Goal: Communication & Community: Answer question/provide support

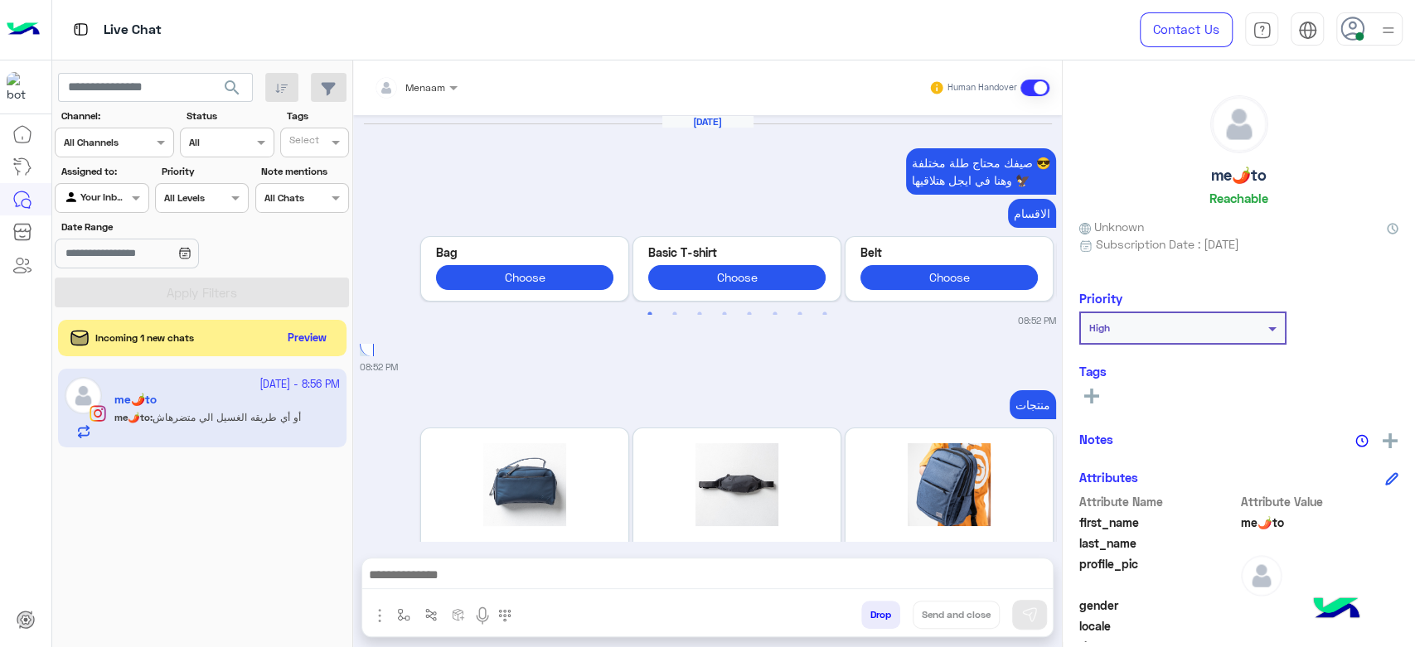
scroll to position [1723, 0]
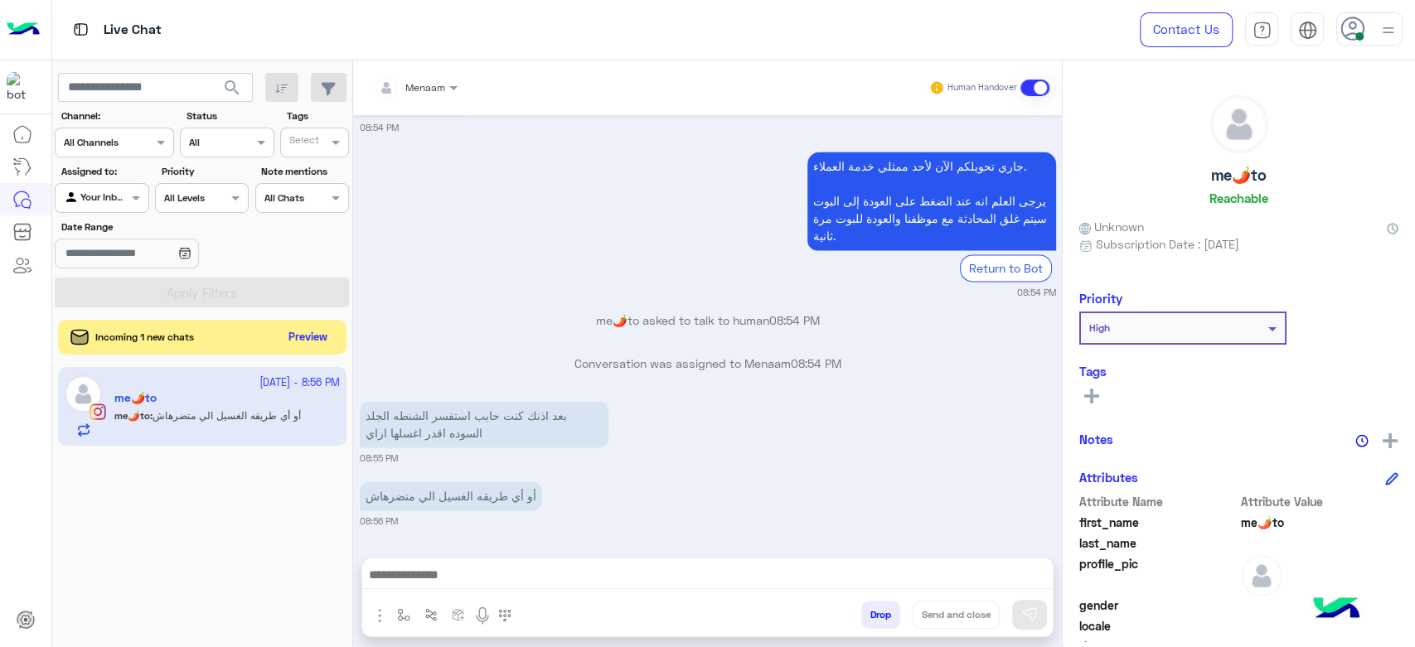
click at [318, 349] on div "Incoming 1 new chats Preview" at bounding box center [202, 337] width 288 height 35
click at [327, 335] on button "Preview" at bounding box center [308, 338] width 51 height 22
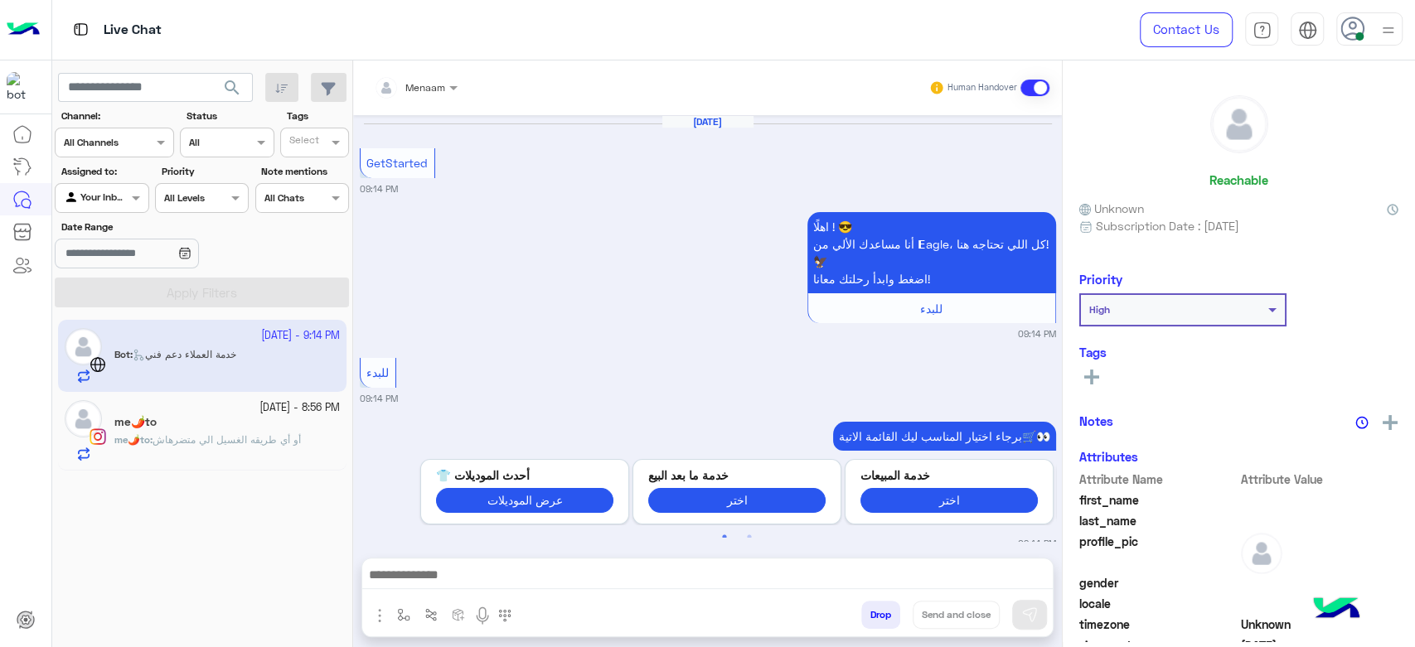
scroll to position [1144, 0]
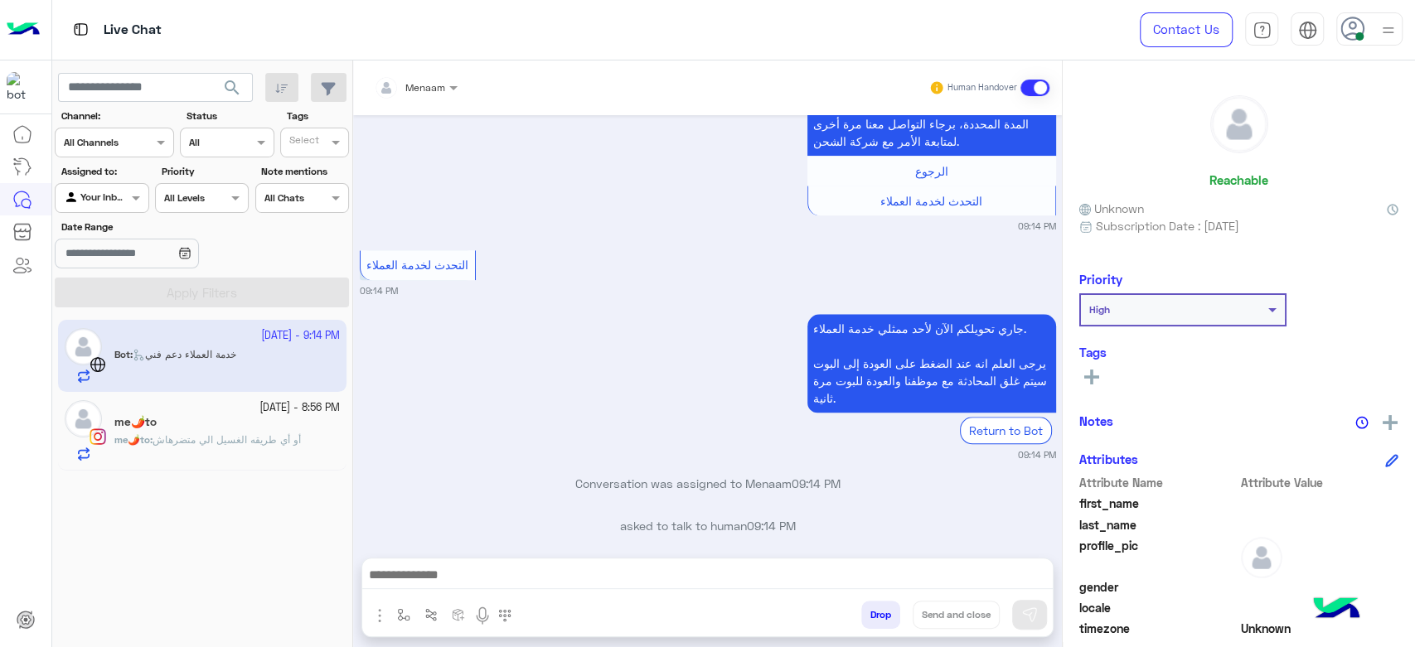
click at [192, 434] on span "أو أي طريقه الغسيل الي متضرهاش" at bounding box center [227, 440] width 148 height 12
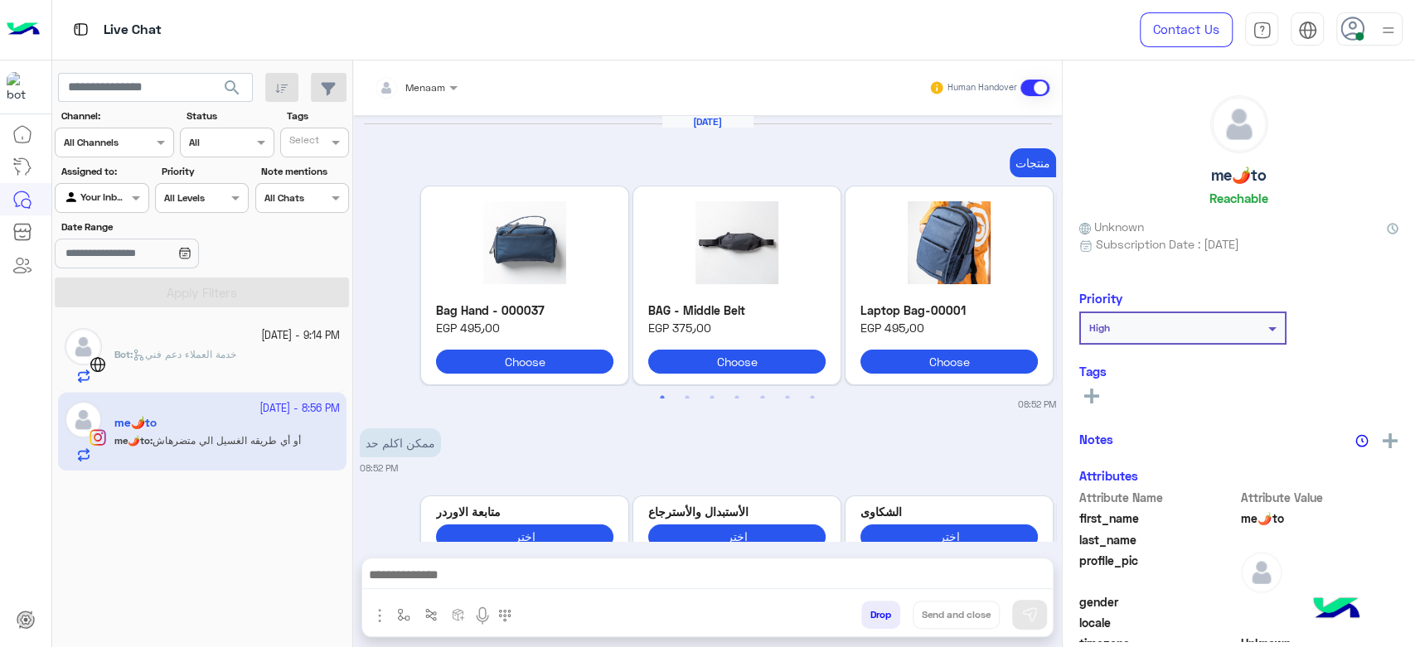
scroll to position [1481, 0]
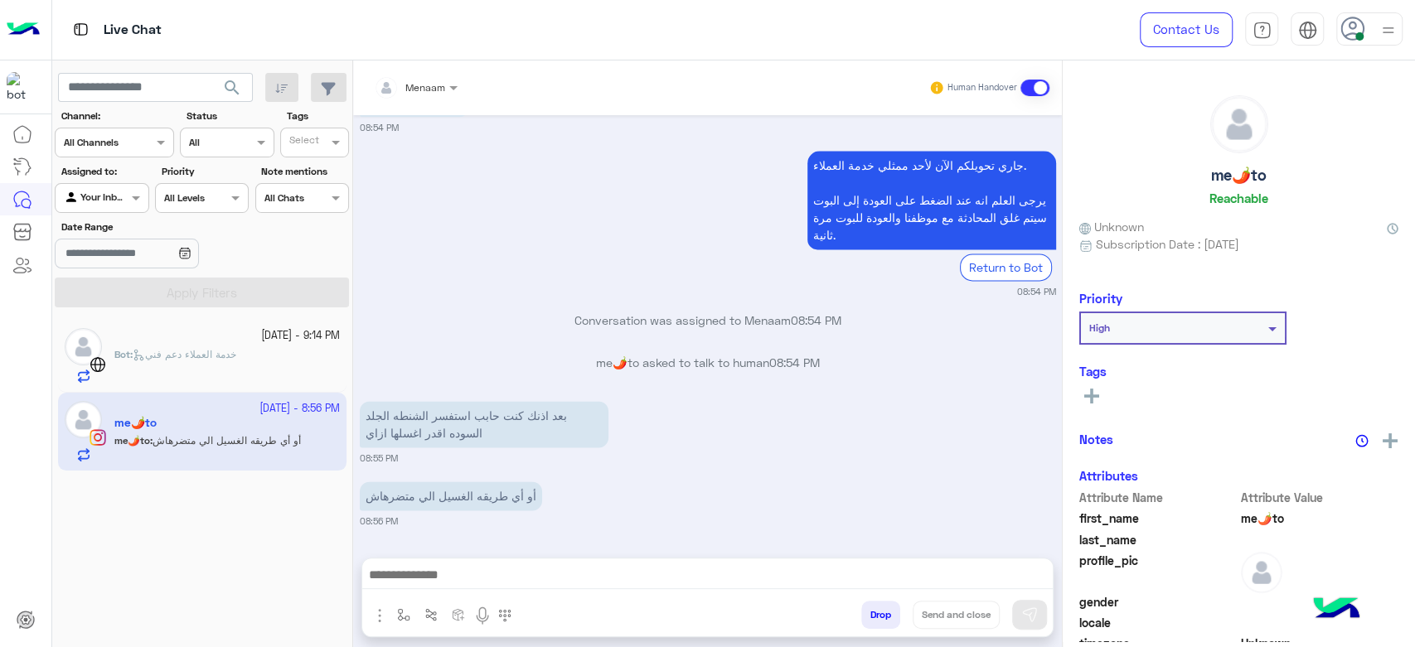
click at [236, 353] on span "خدمة العملاء دعم فني" at bounding box center [185, 354] width 104 height 12
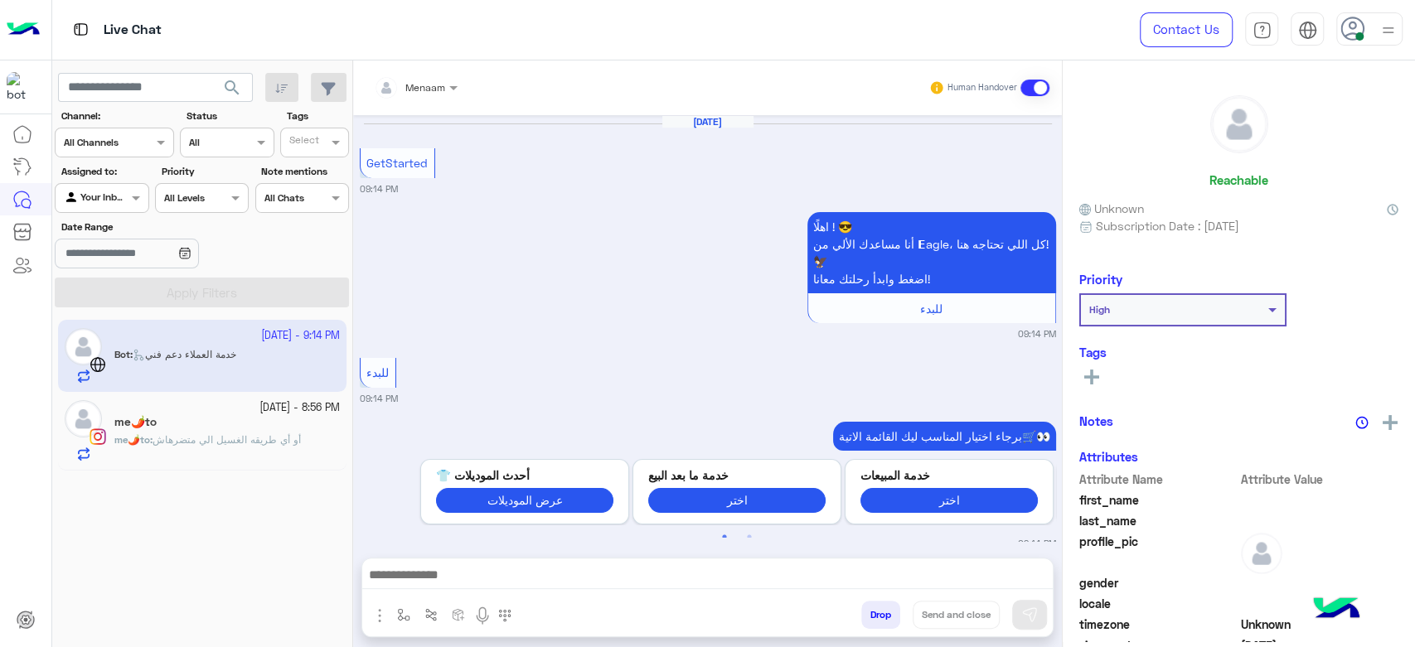
scroll to position [1144, 0]
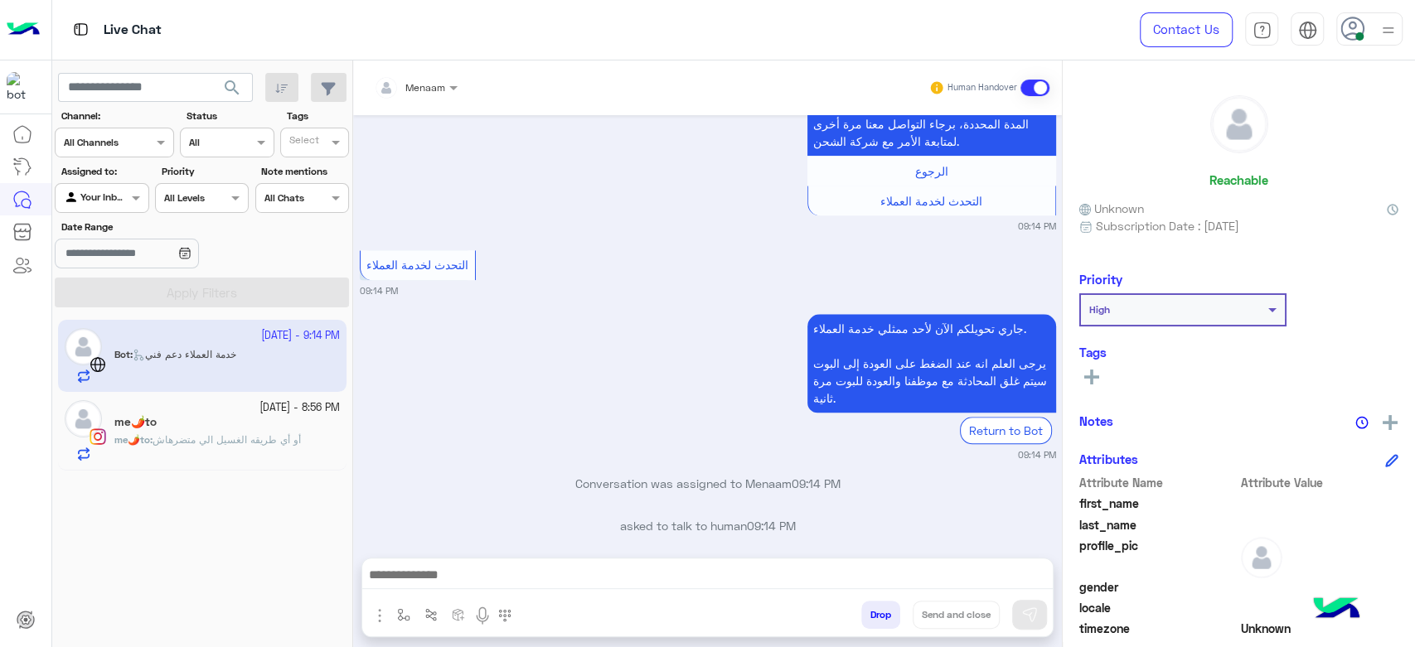
click at [890, 624] on button "Drop" at bounding box center [880, 615] width 39 height 28
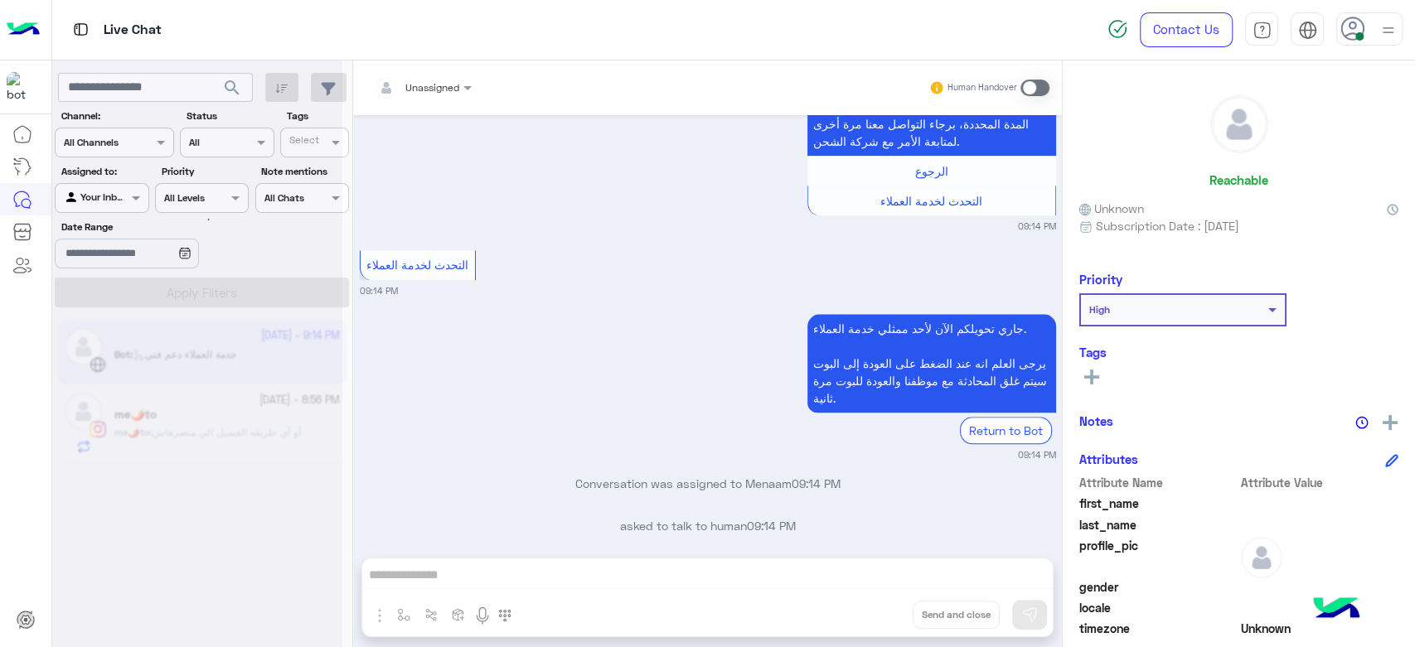
scroll to position [1187, 0]
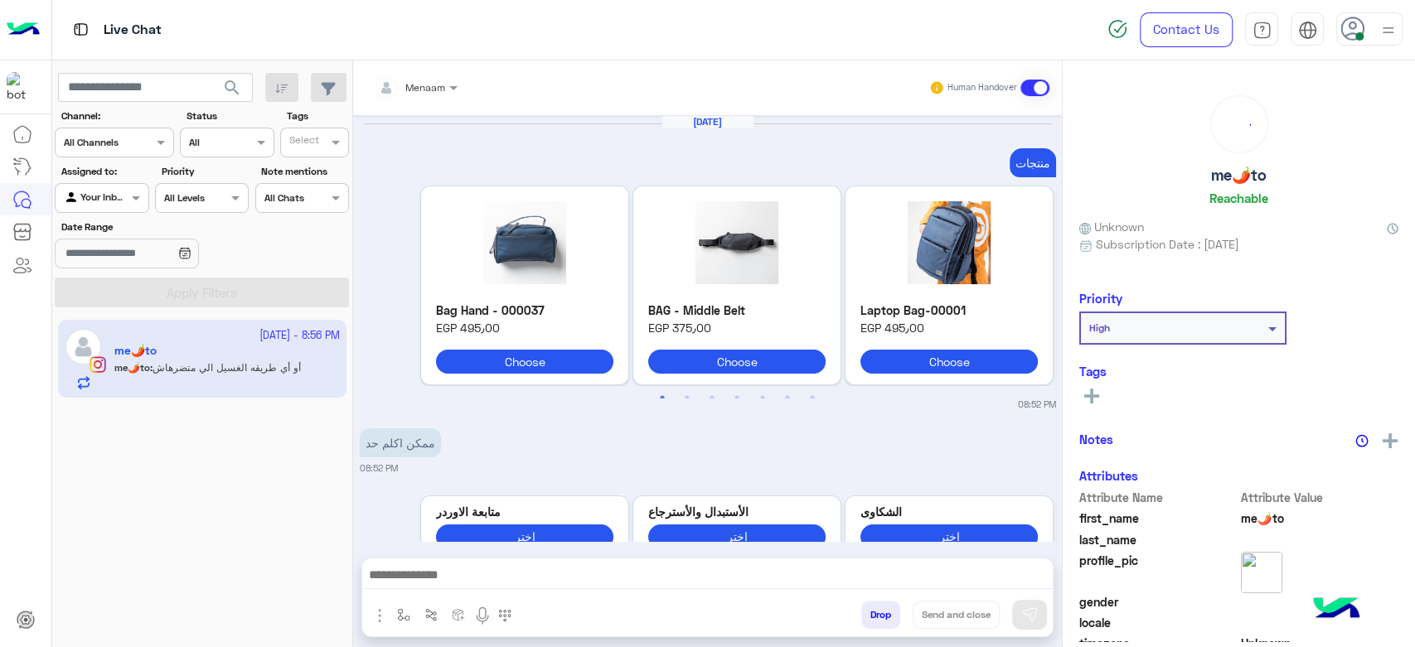
scroll to position [1481, 0]
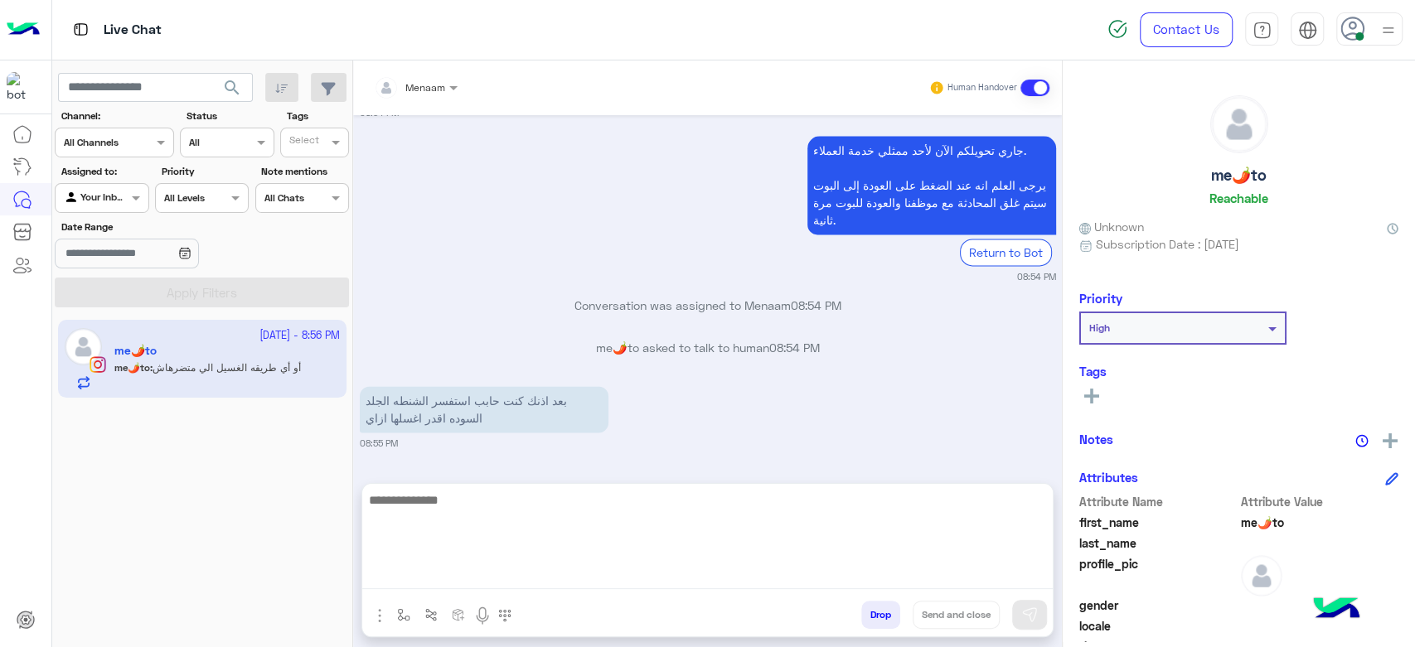
click at [535, 571] on textarea at bounding box center [707, 539] width 691 height 99
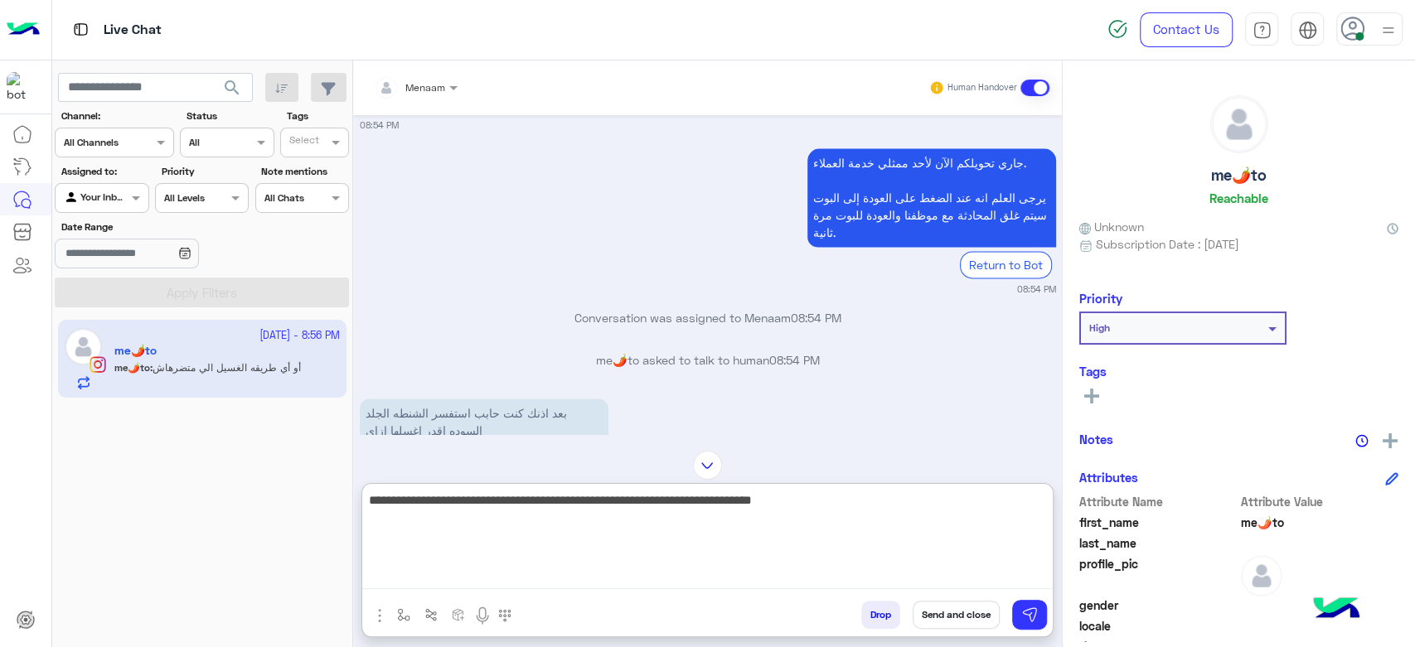
scroll to position [1525, 0]
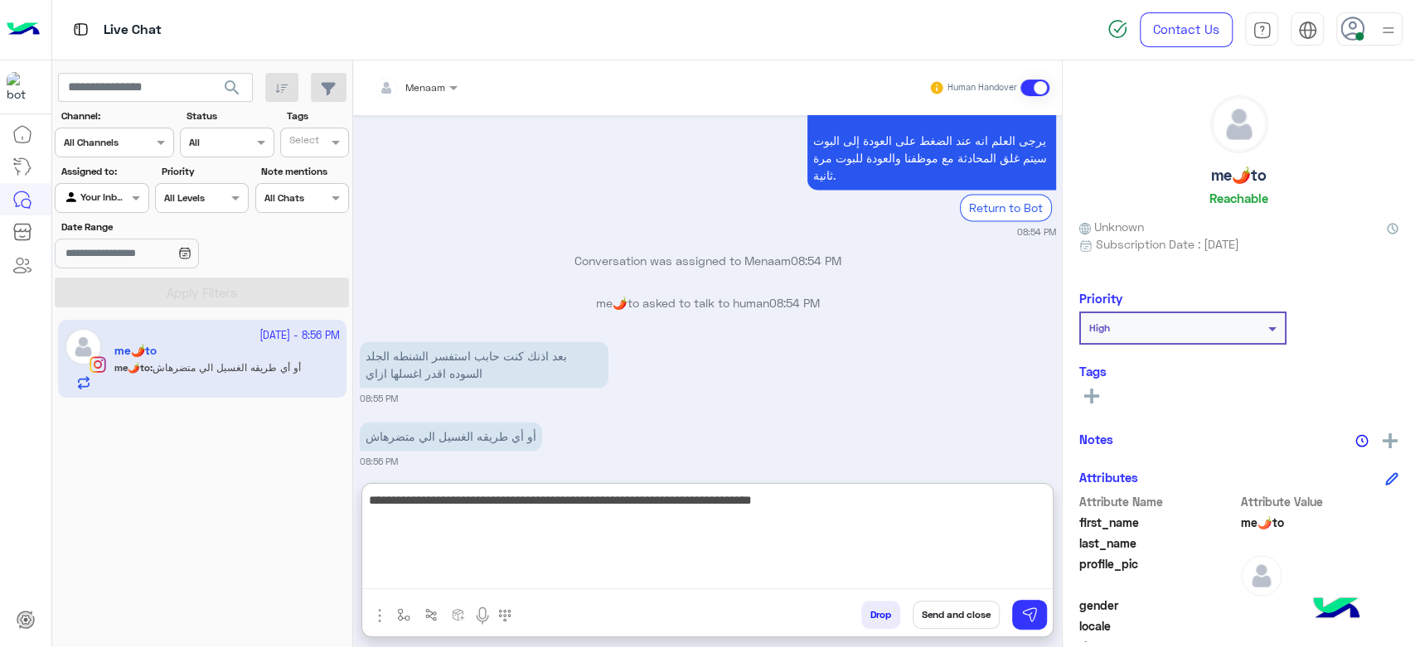
click at [690, 509] on textarea "**********" at bounding box center [707, 539] width 691 height 99
type textarea "**********"
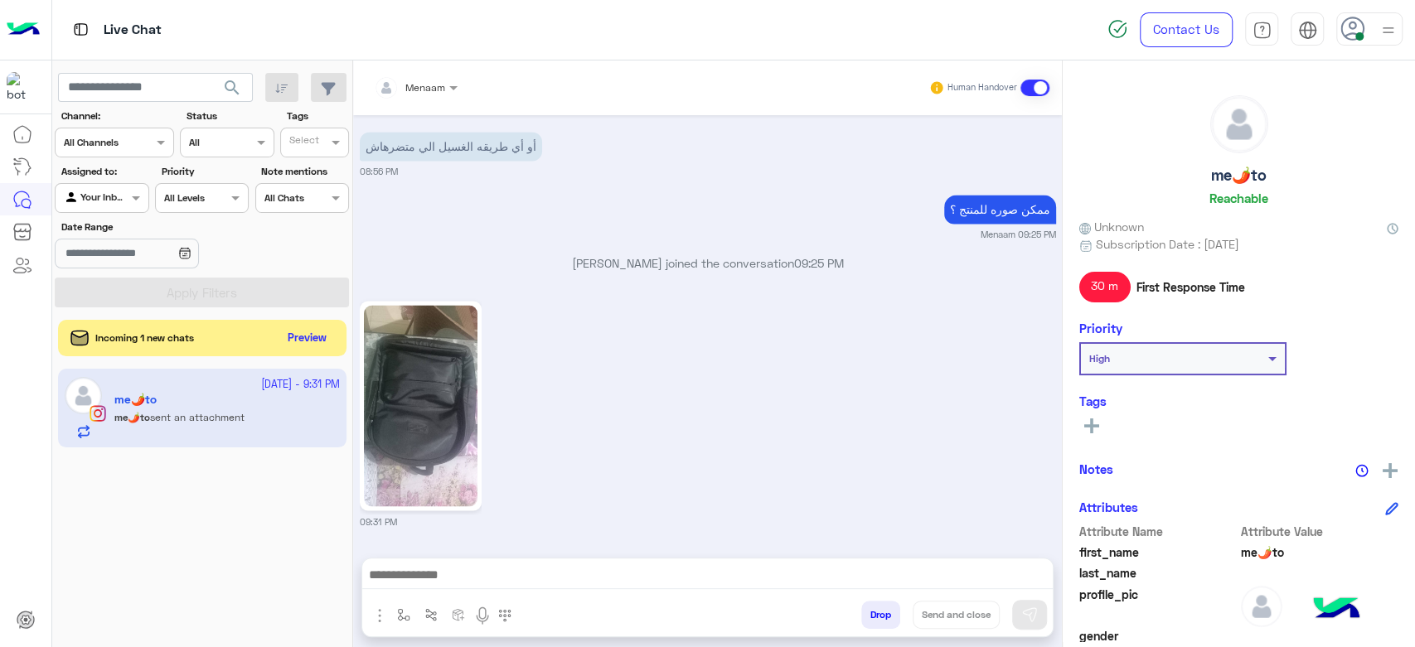
scroll to position [1830, 0]
click at [400, 365] on img at bounding box center [421, 405] width 114 height 201
click at [439, 407] on img at bounding box center [421, 405] width 114 height 201
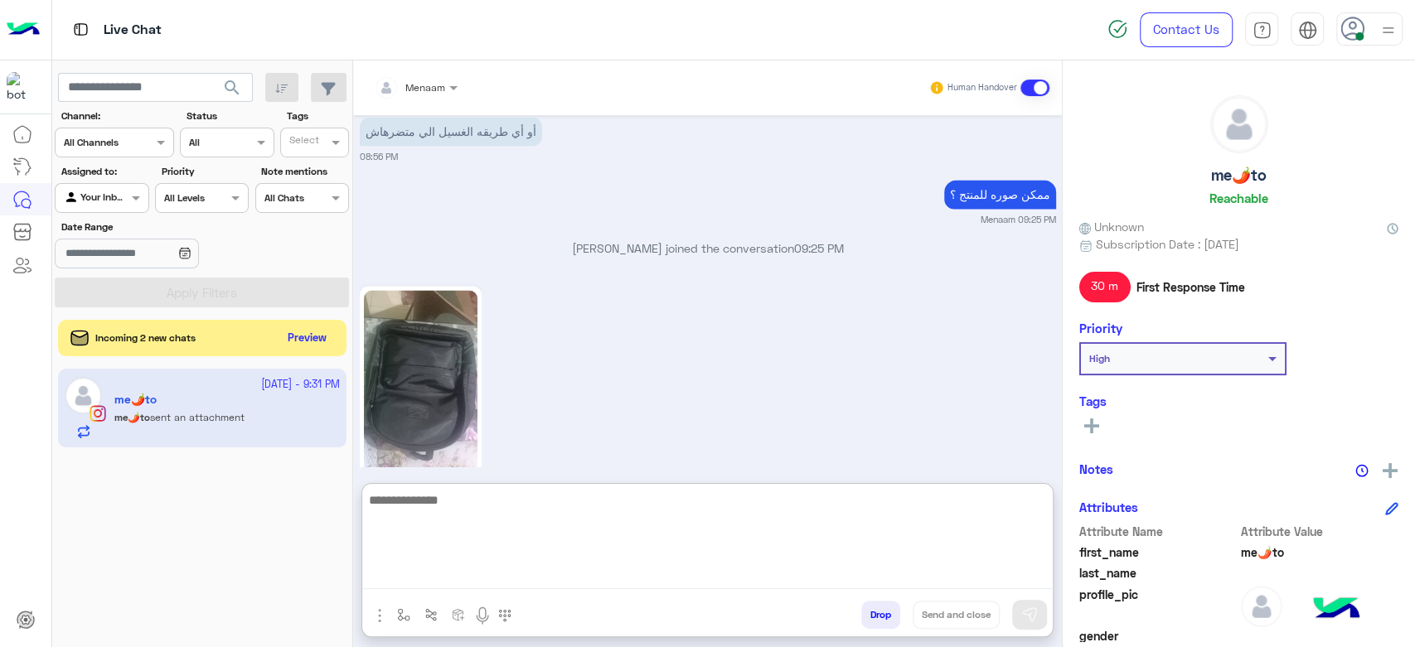
click at [463, 576] on textarea at bounding box center [707, 539] width 691 height 99
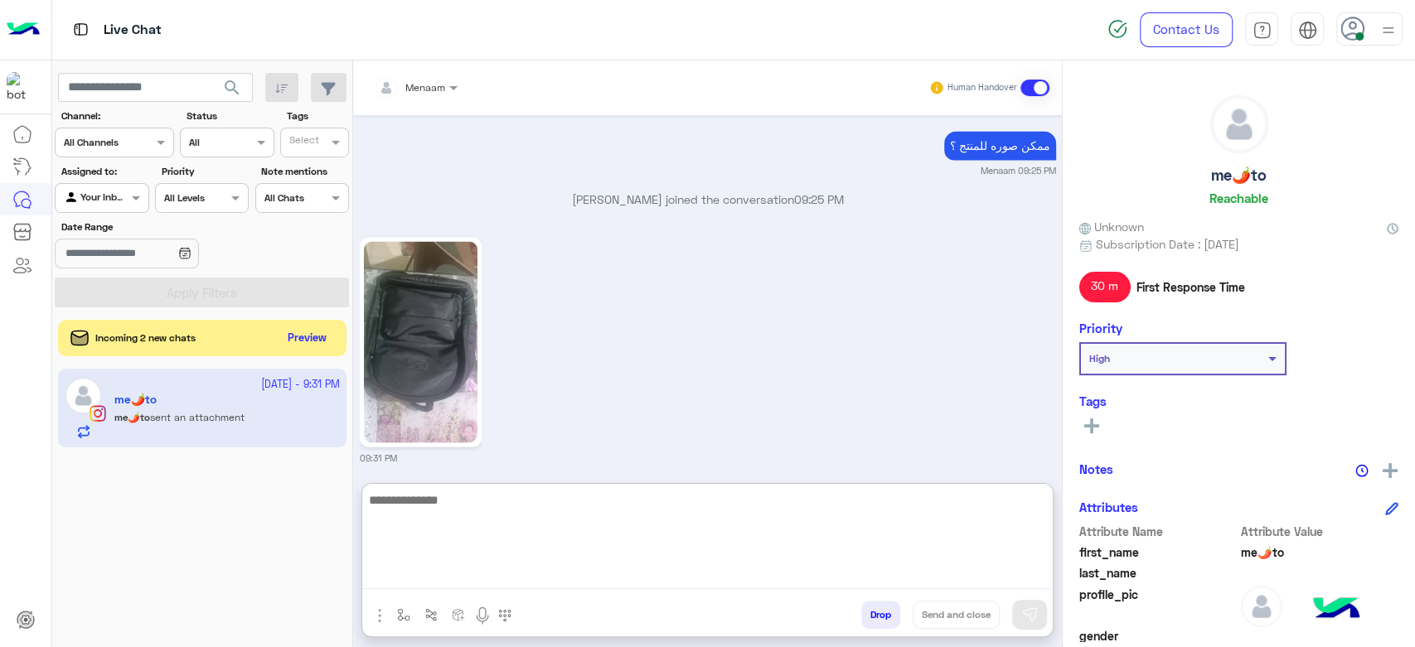
scroll to position [1905, 0]
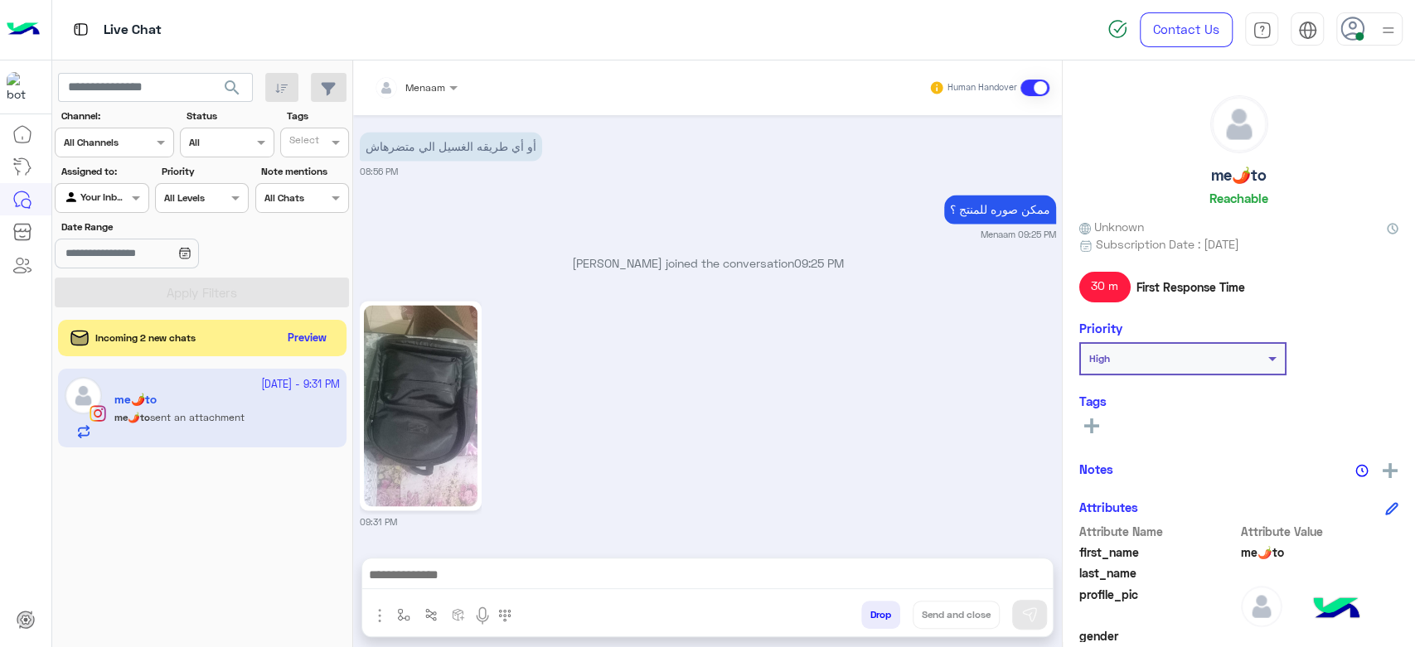
click at [381, 331] on img at bounding box center [421, 405] width 114 height 201
drag, startPoint x: 502, startPoint y: 596, endPoint x: 497, endPoint y: 567, distance: 29.3
click at [497, 597] on div at bounding box center [707, 579] width 691 height 41
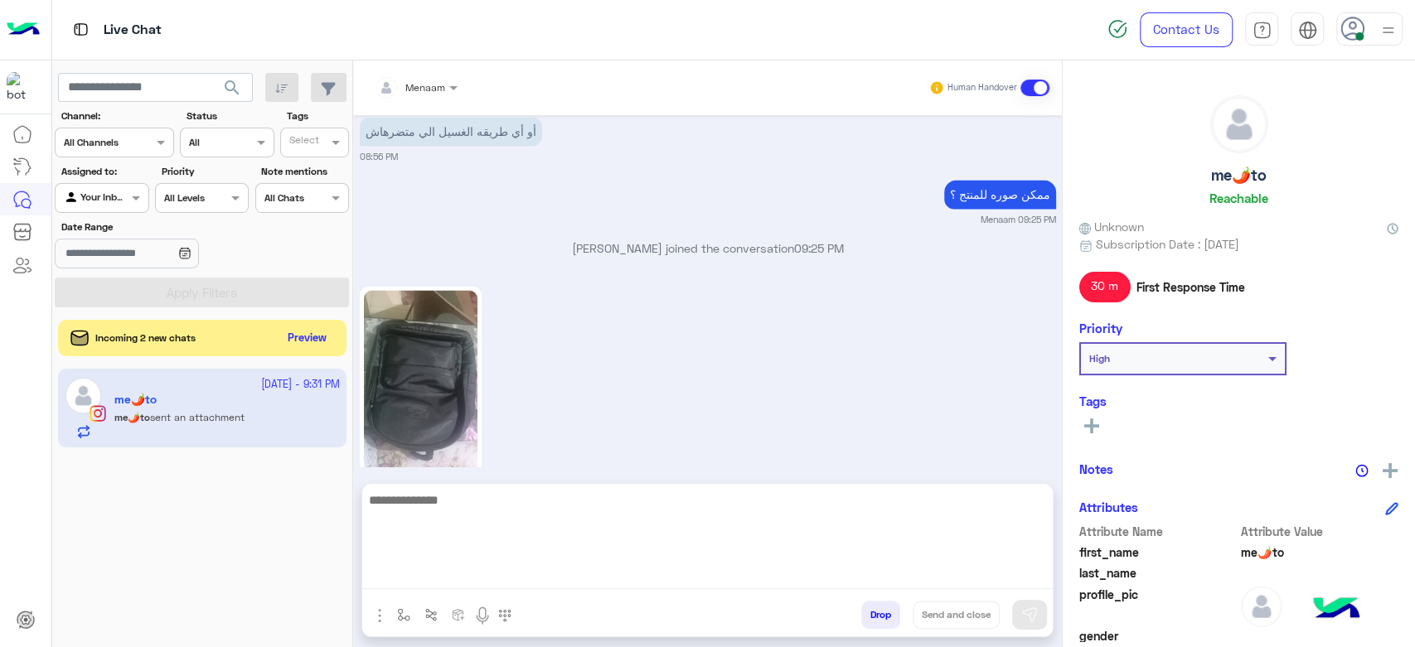
click at [496, 565] on textarea at bounding box center [707, 539] width 691 height 99
click at [824, 507] on textarea "**********" at bounding box center [707, 539] width 691 height 99
type textarea "**********"
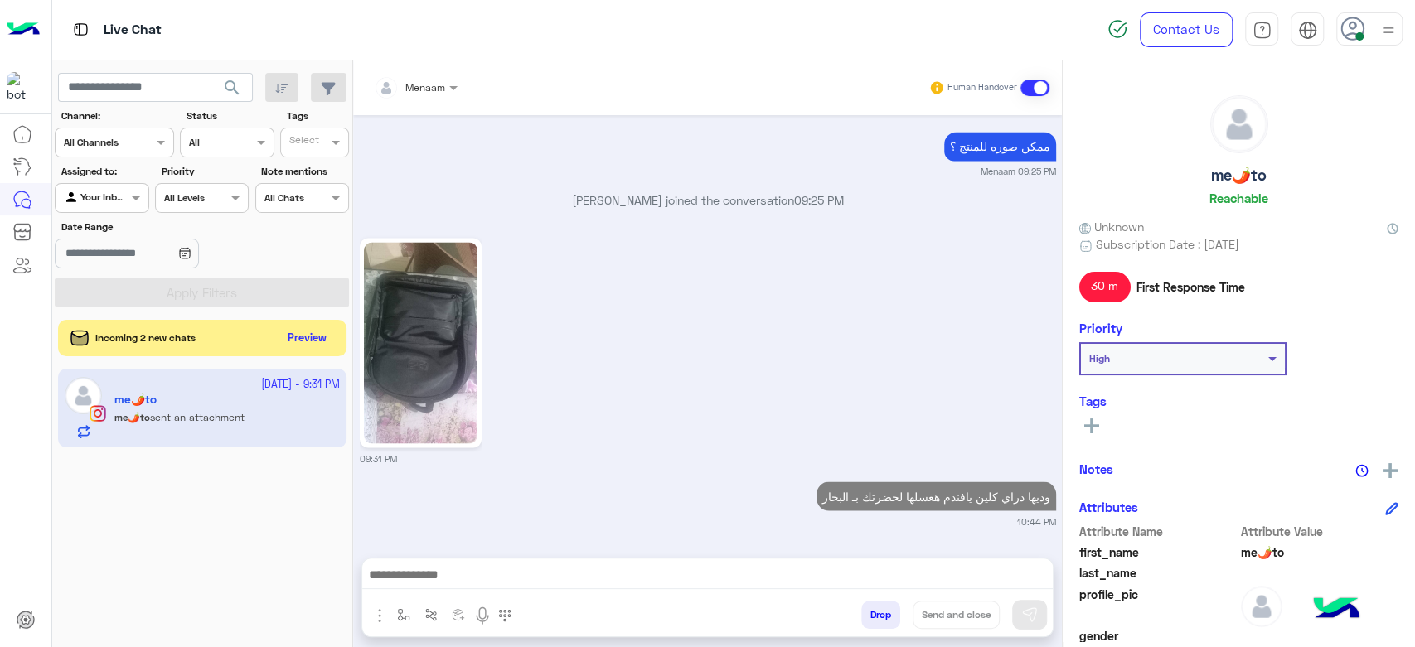
click at [1234, 177] on h5 "me🌶️to" at bounding box center [1239, 175] width 56 height 19
copy h5 "me🌶️to"
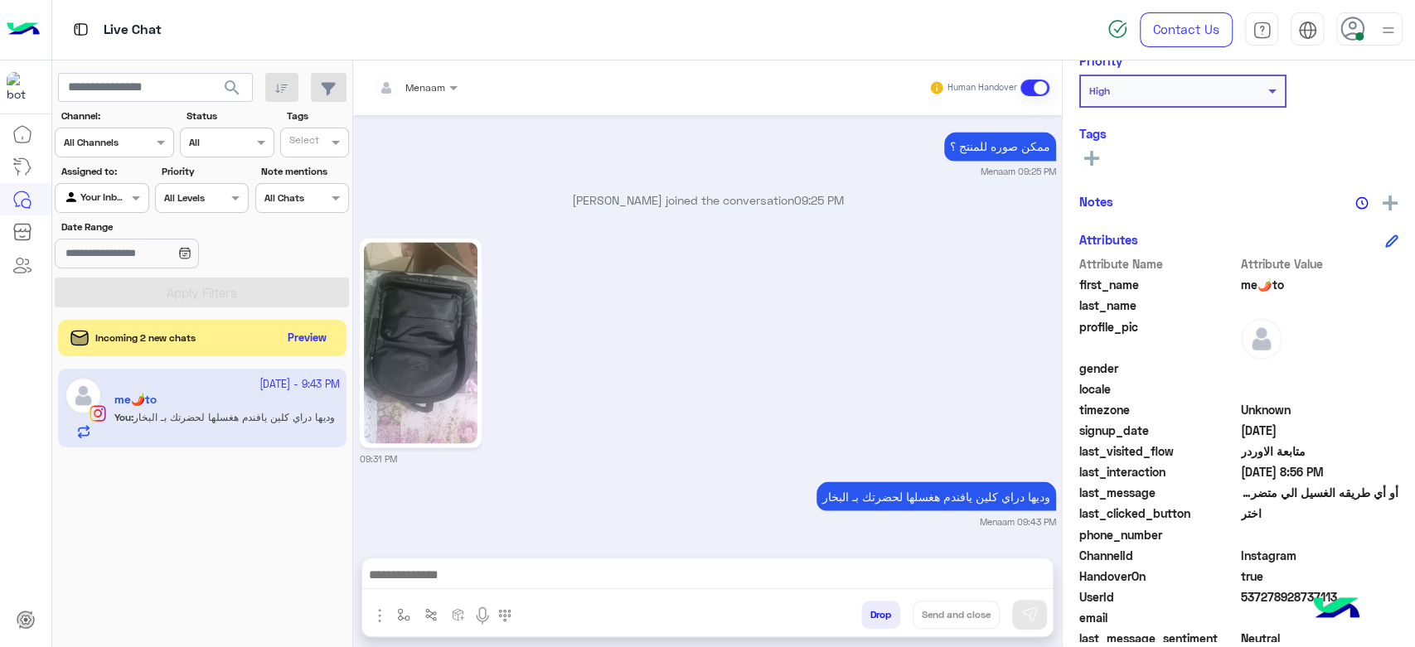
scroll to position [313, 0]
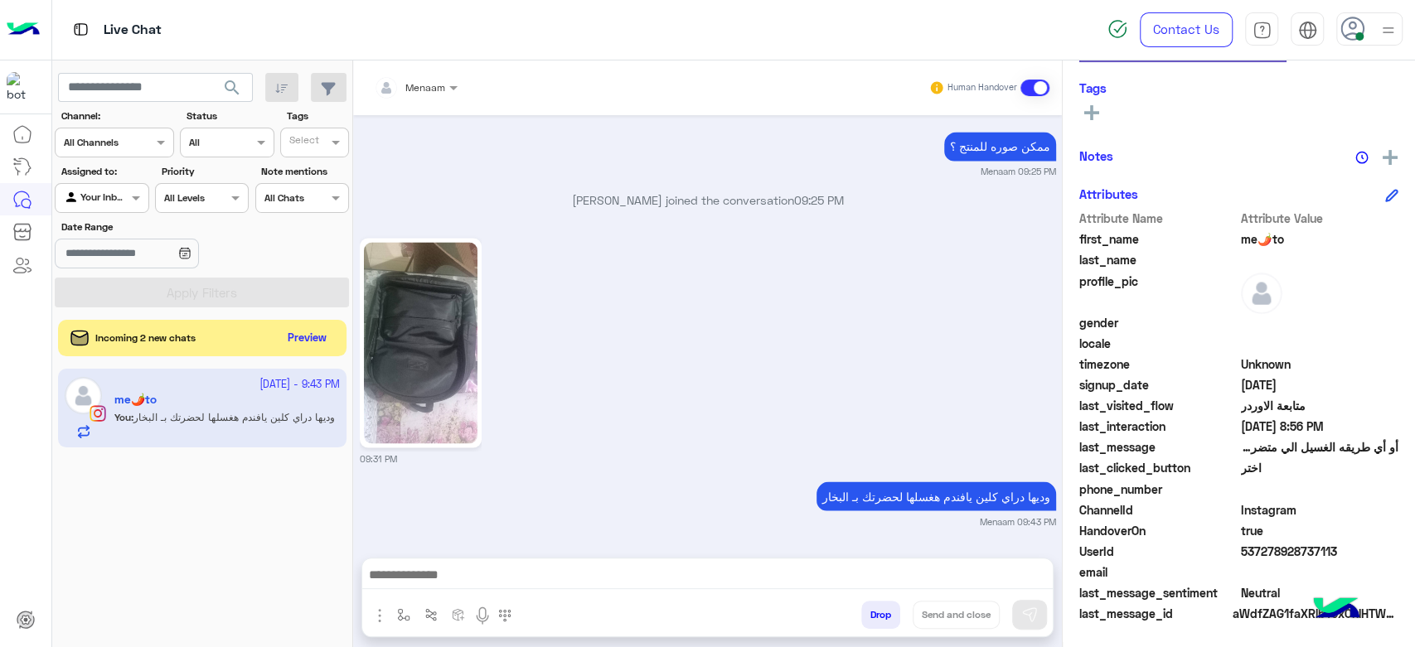
click at [1278, 543] on span "537278928737113" at bounding box center [1320, 551] width 158 height 17
copy span "537278928737113"
click at [310, 335] on button "Preview" at bounding box center [308, 338] width 51 height 22
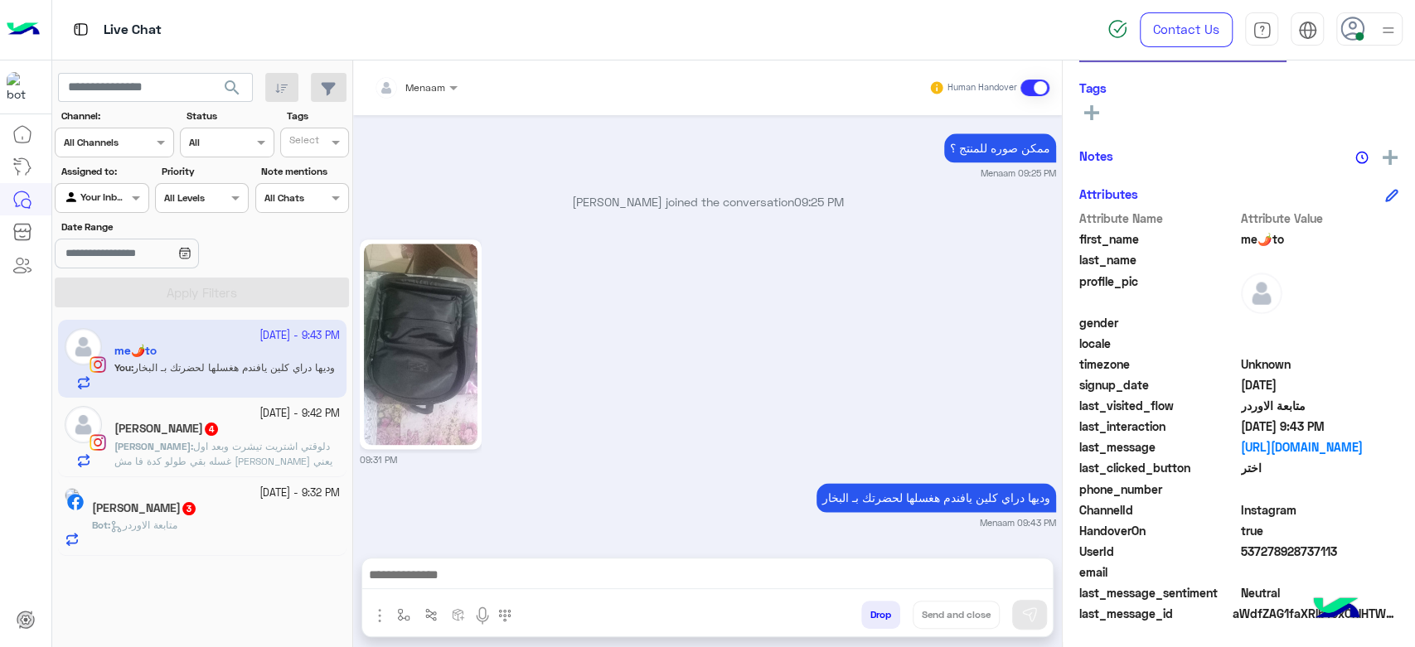
click at [175, 444] on span "دلوقتي اشتريت تيشرت وبعد اول غسله بقي طولو كدة فا مش [PERSON_NAME] يعني اي" at bounding box center [223, 461] width 218 height 42
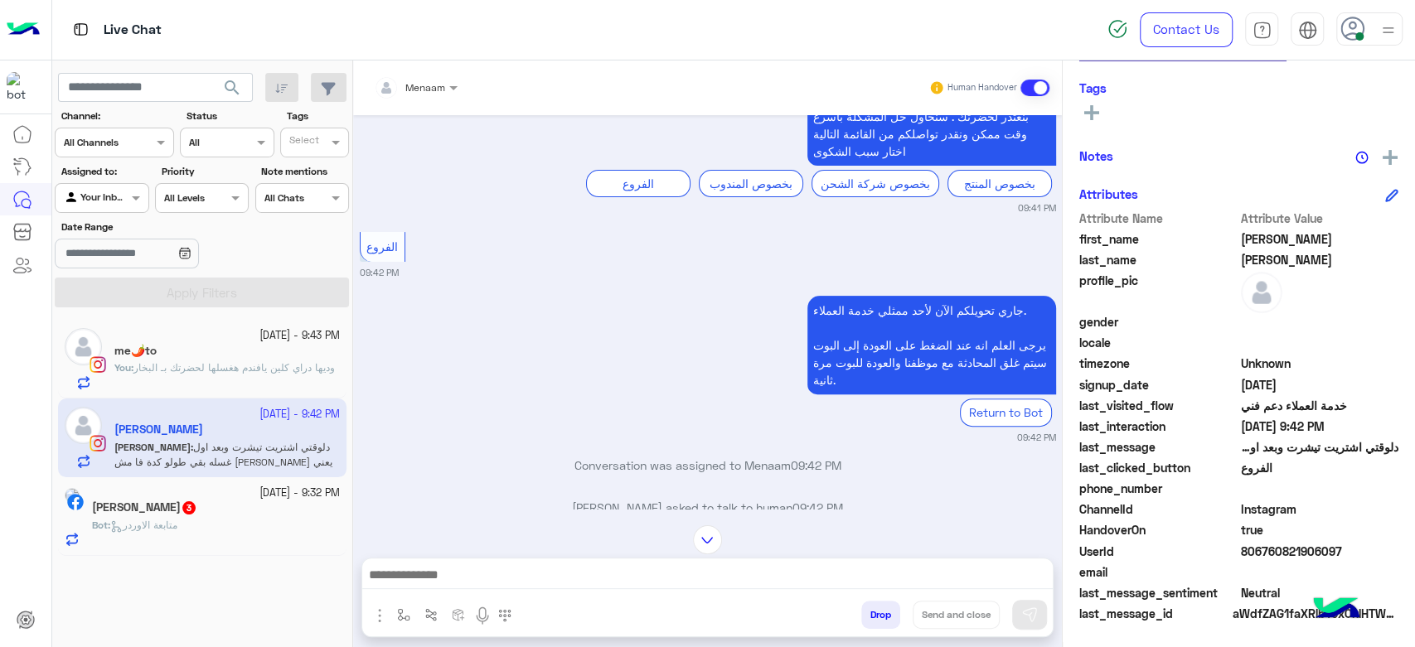
scroll to position [411, 0]
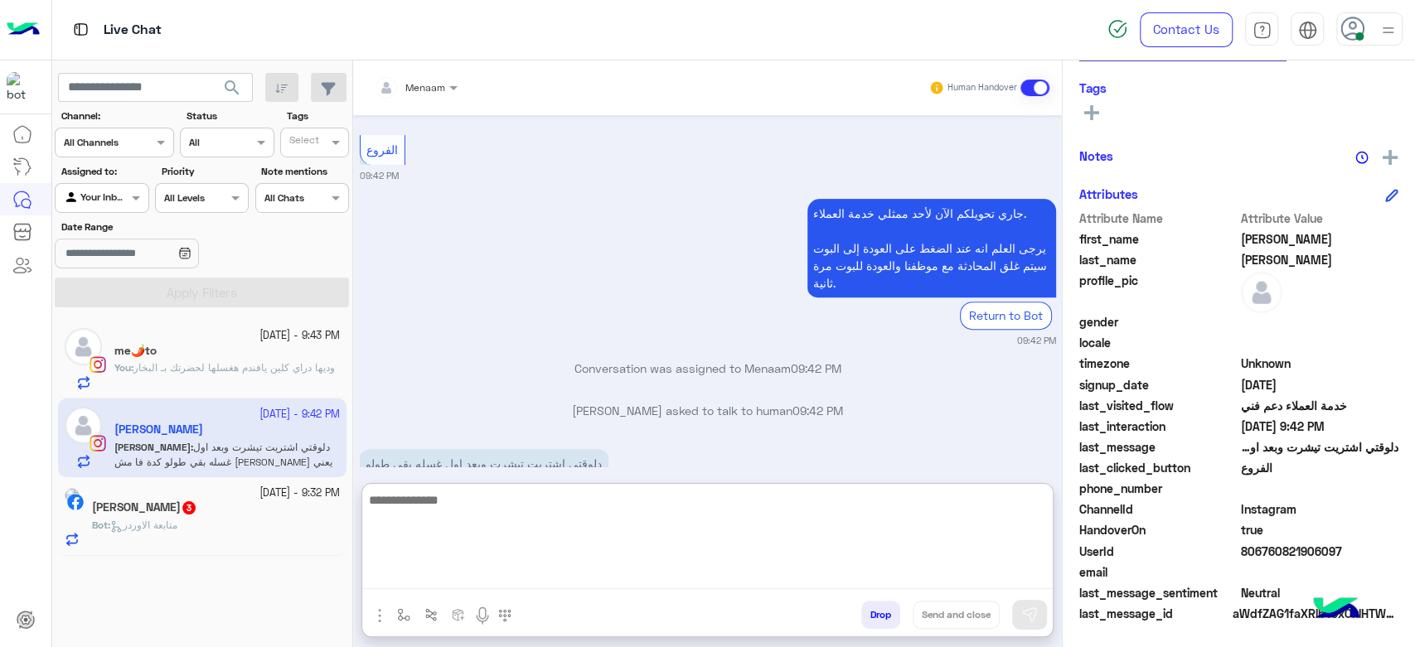
click at [525, 571] on textarea at bounding box center [707, 539] width 691 height 99
type textarea "**********"
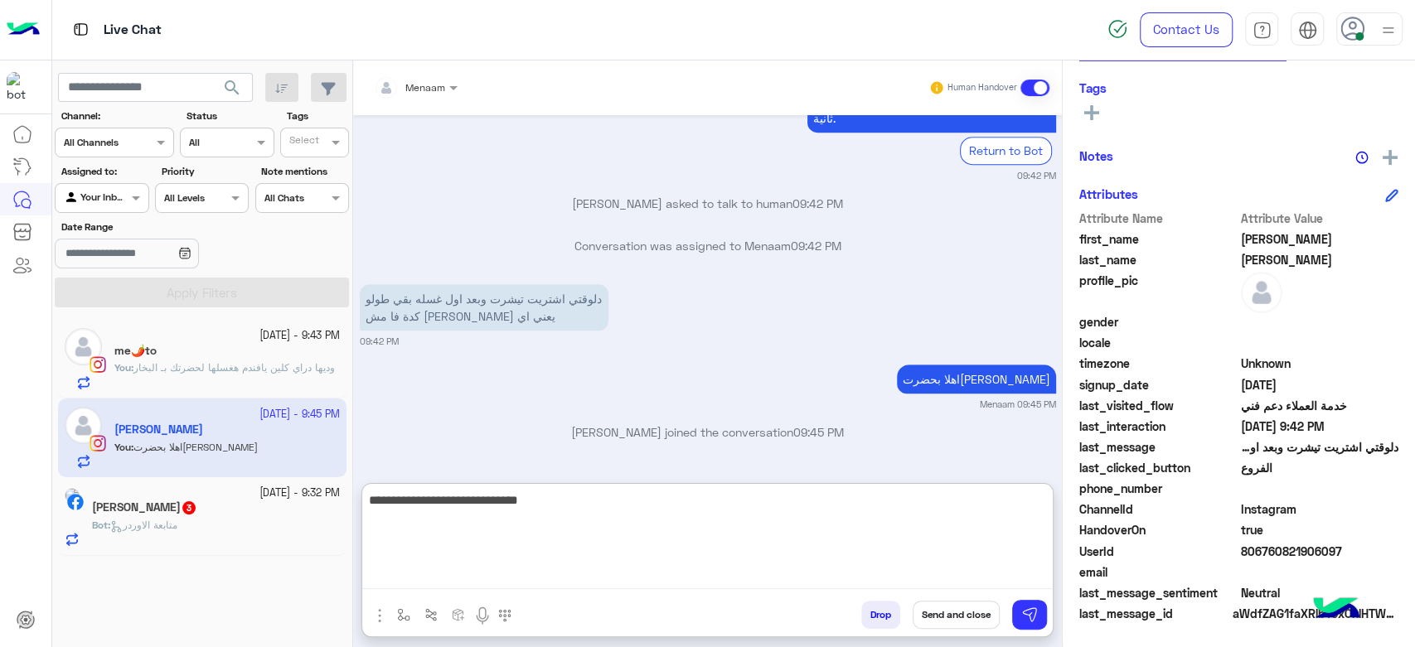
type textarea "**********"
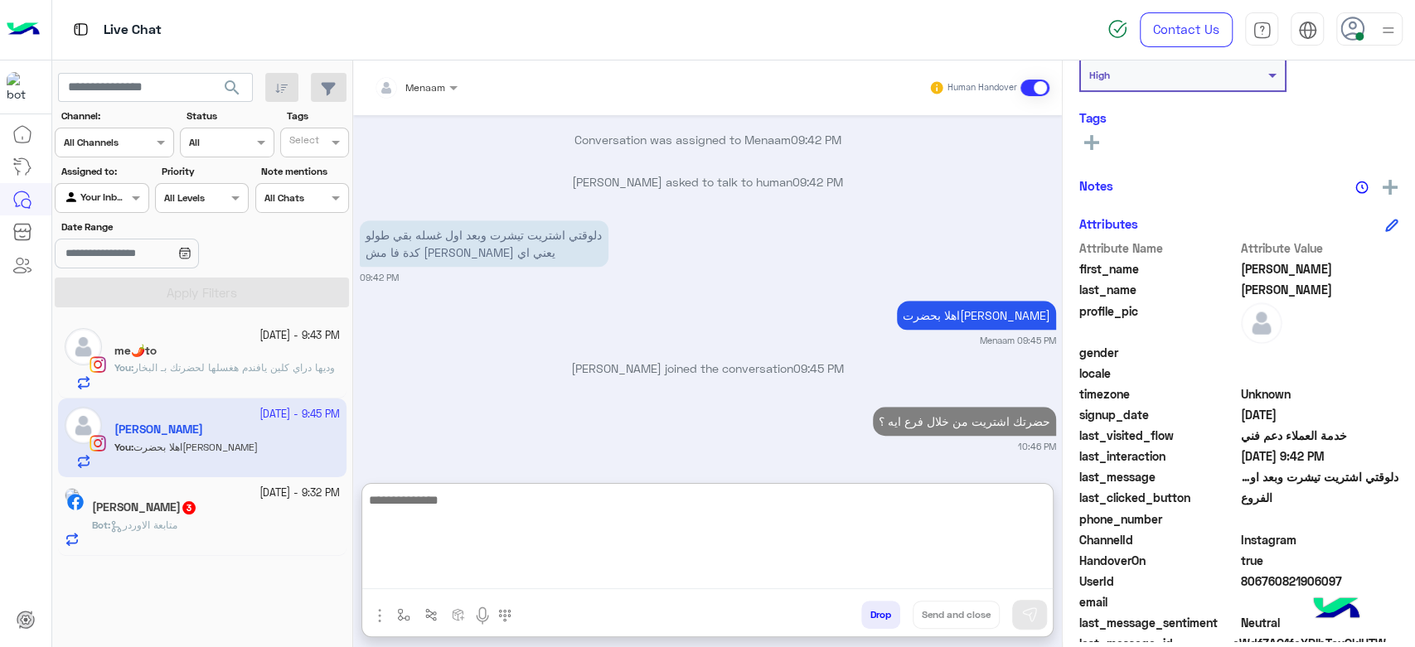
scroll to position [313, 0]
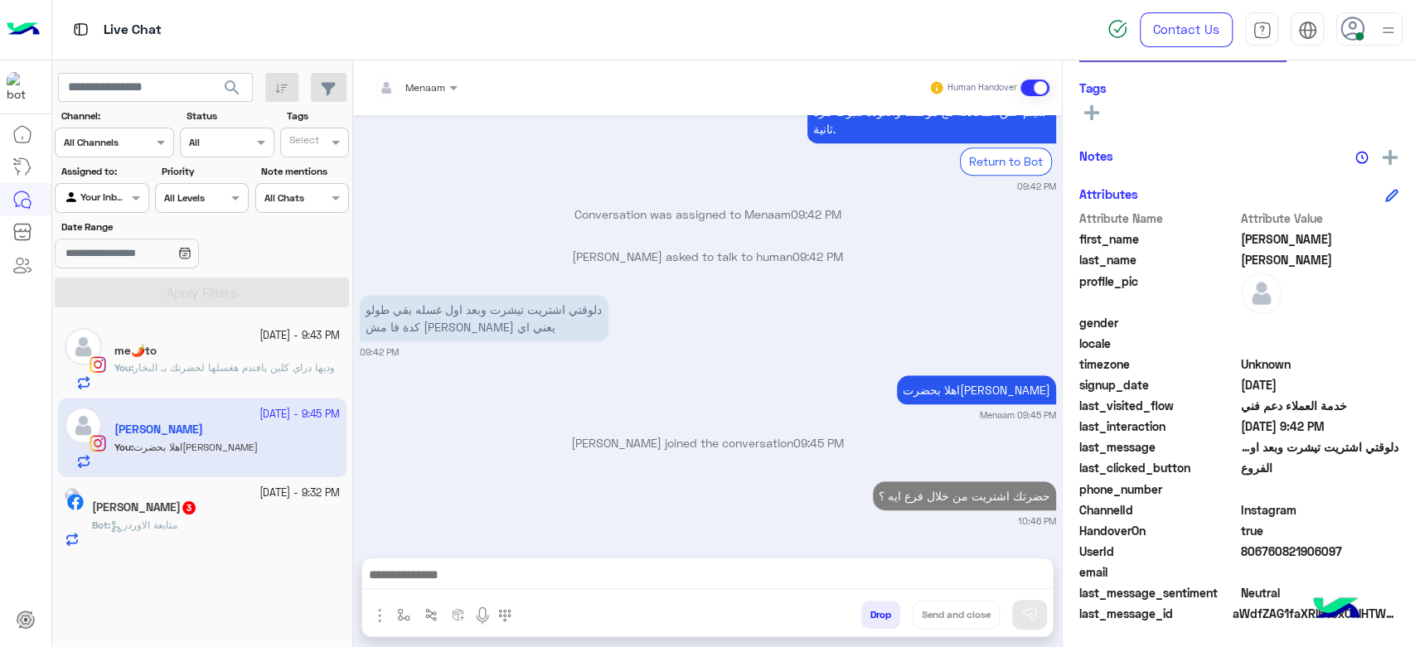
click at [223, 536] on div "Bot : متابعة الاوردر" at bounding box center [216, 532] width 248 height 29
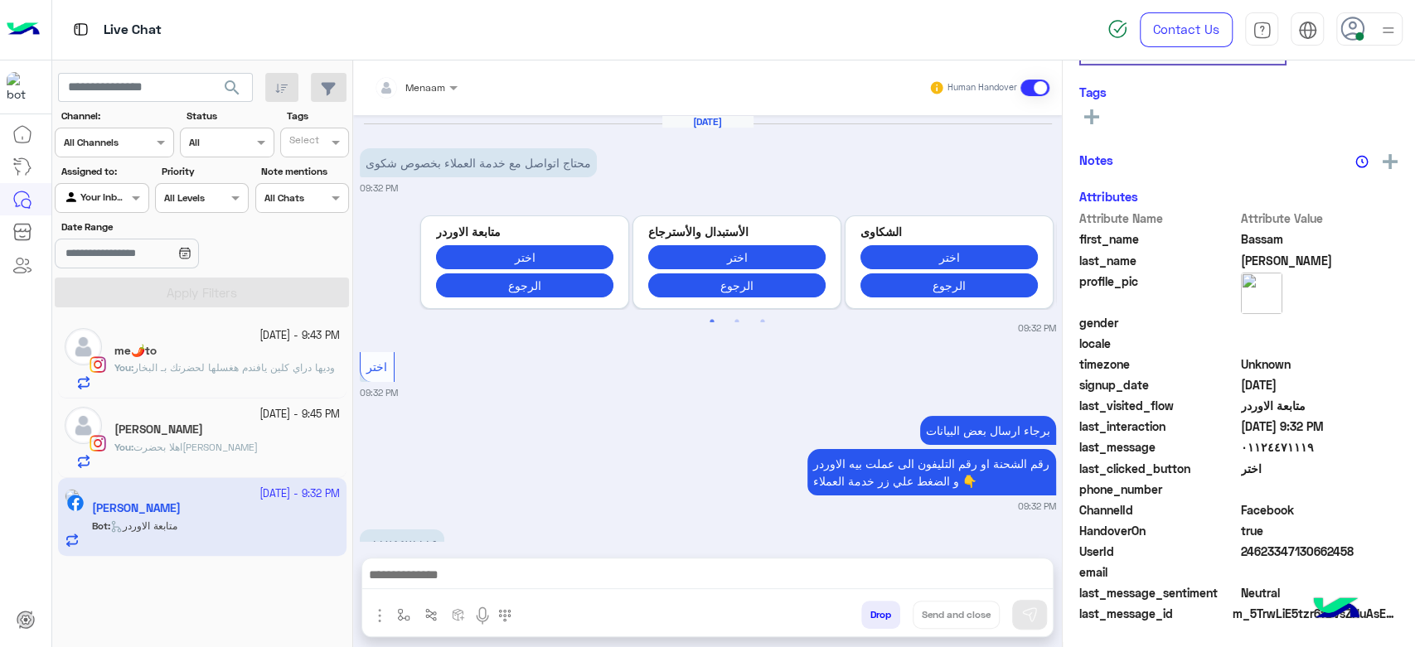
scroll to position [313, 0]
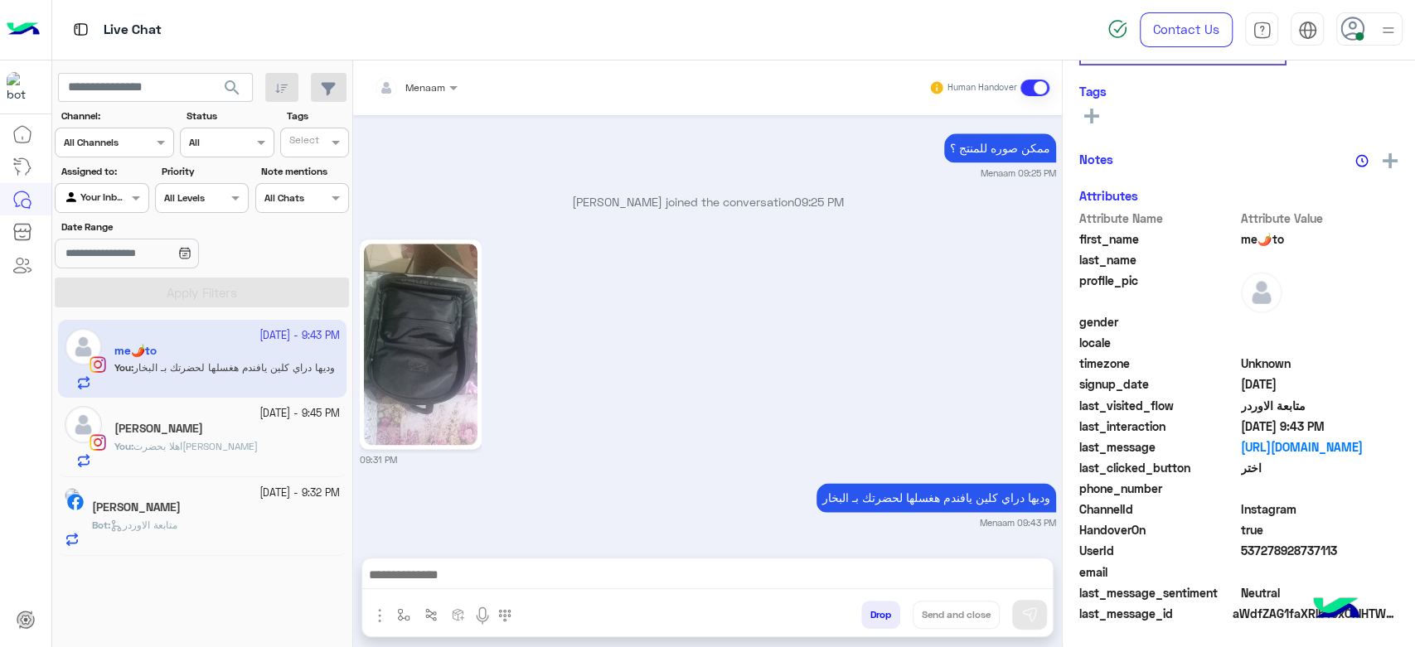
scroll to position [313, 0]
click at [177, 518] on p "Bot : متابعة الاوردر" at bounding box center [134, 525] width 85 height 15
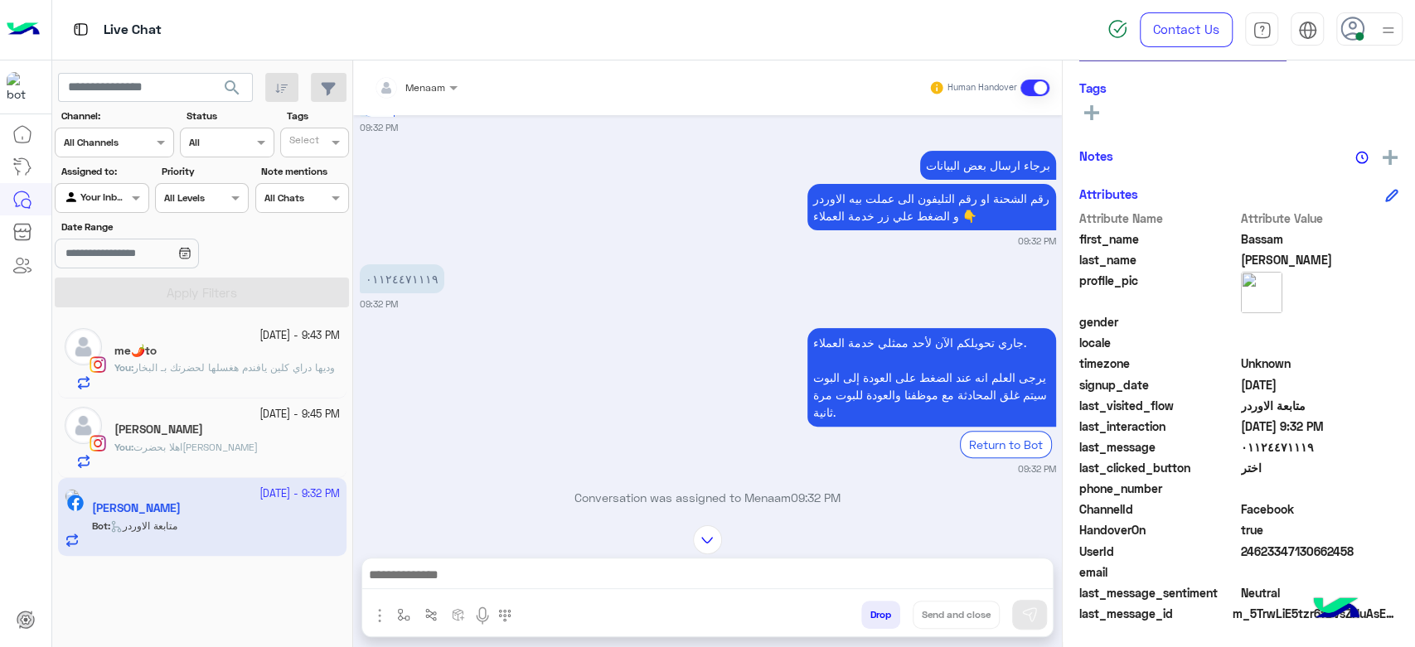
scroll to position [314, 0]
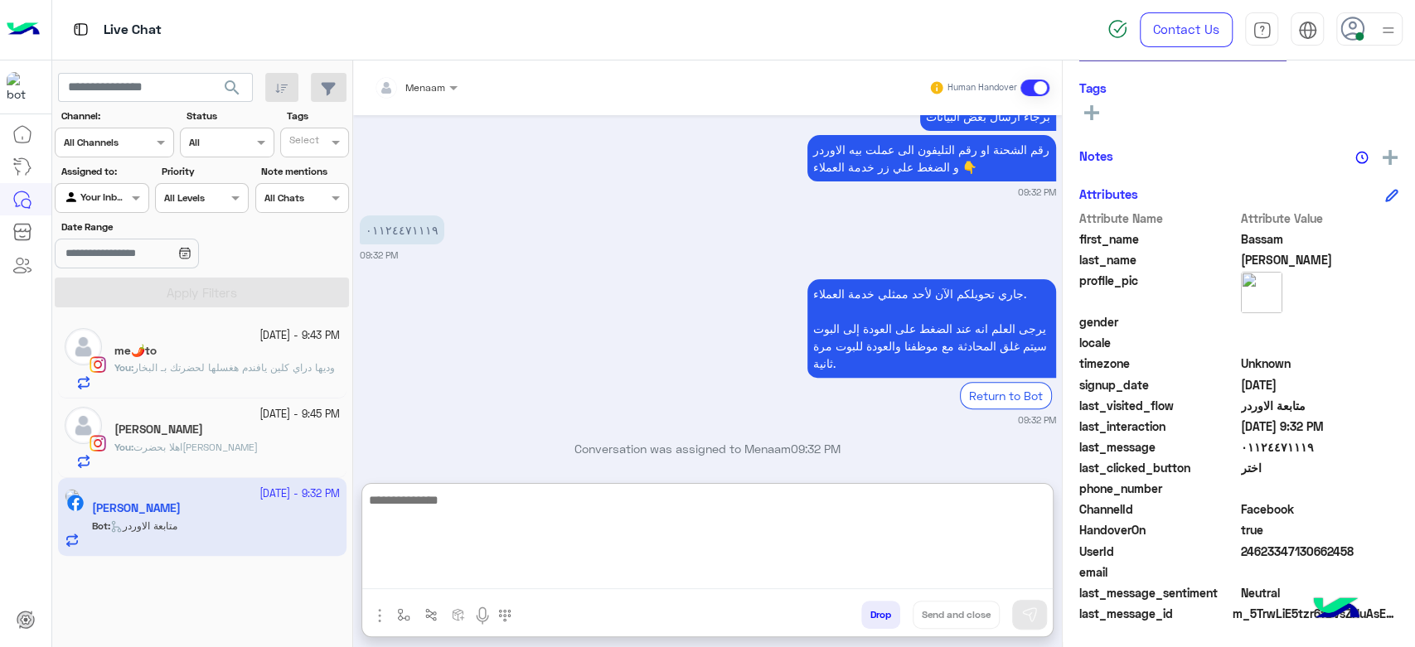
click at [488, 578] on textarea at bounding box center [707, 539] width 691 height 99
type textarea "**********"
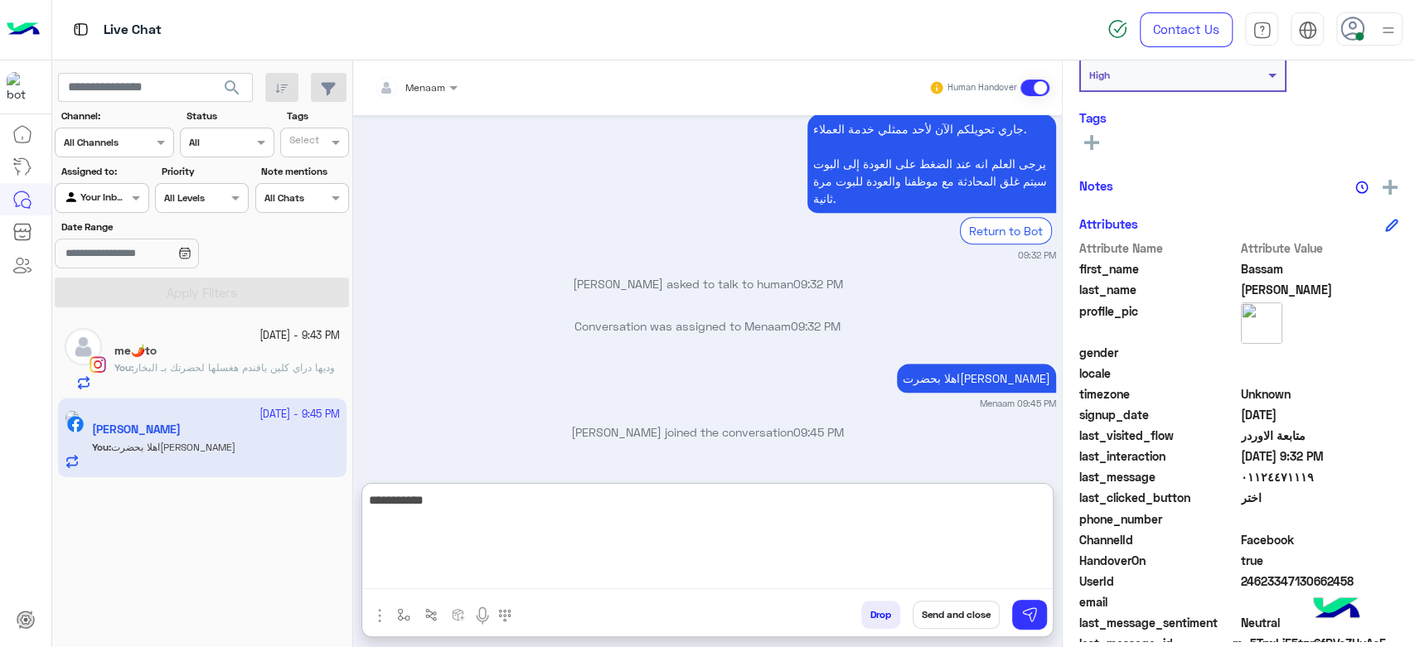
scroll to position [0, 0]
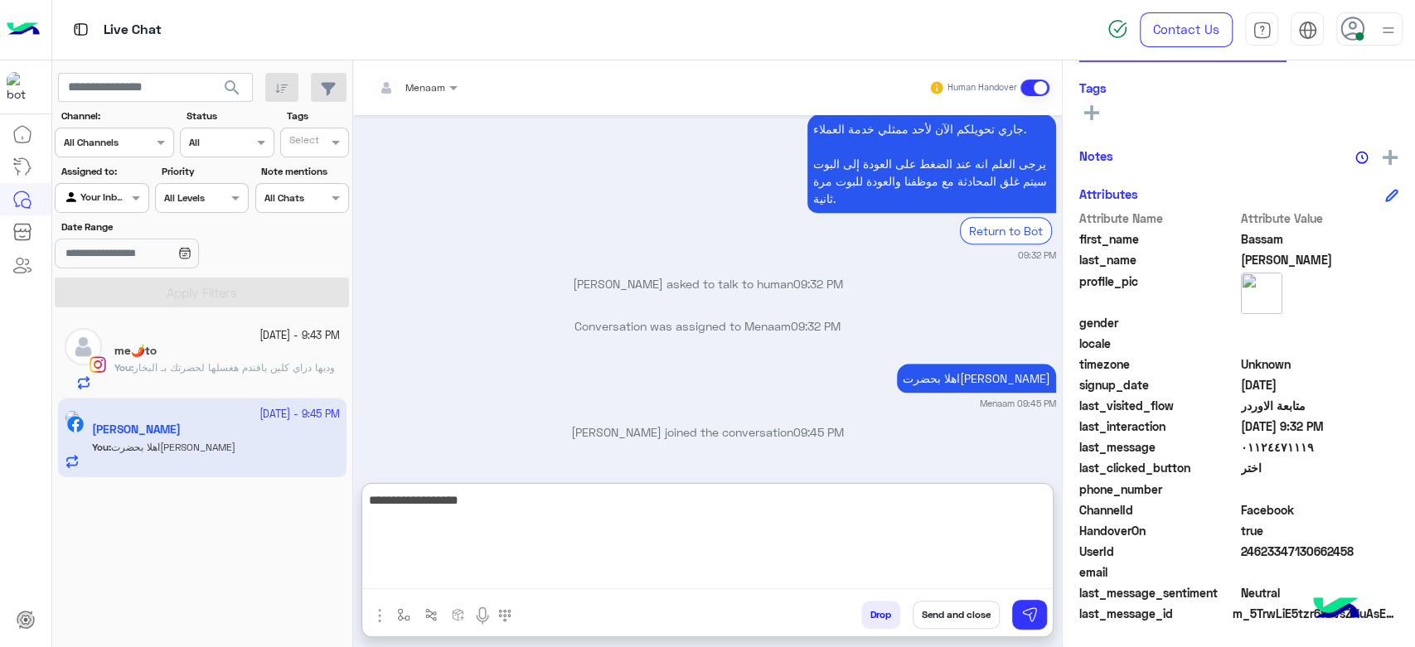
type textarea "**********"
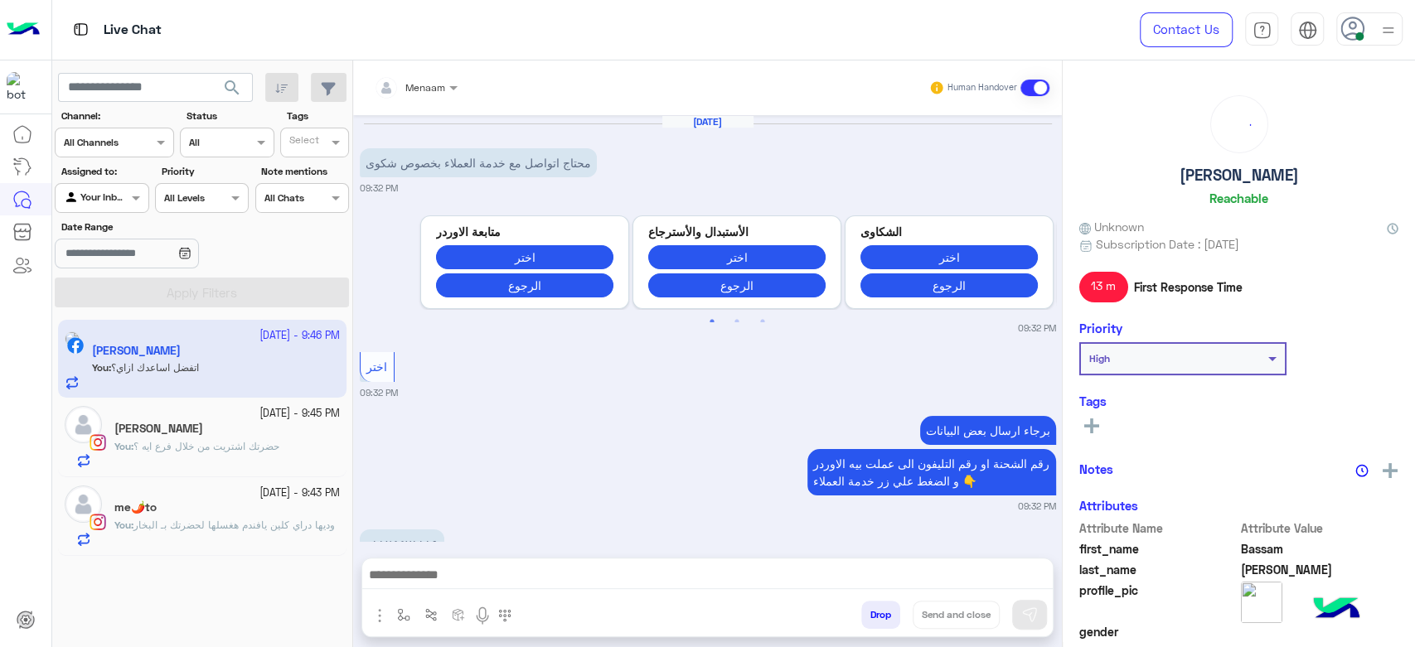
scroll to position [484, 0]
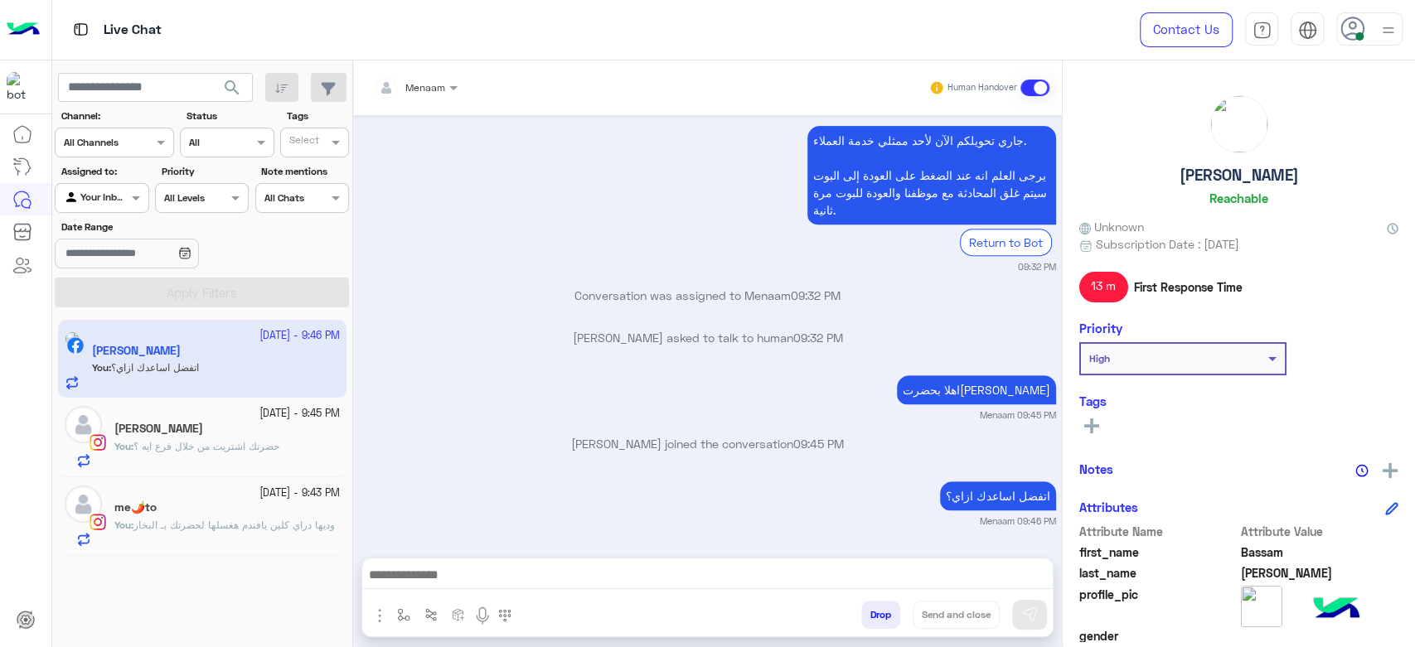
click at [233, 538] on div "You : وديها دراي كلين يافندم هغسلها لحضرتك بـ البخار" at bounding box center [226, 532] width 225 height 29
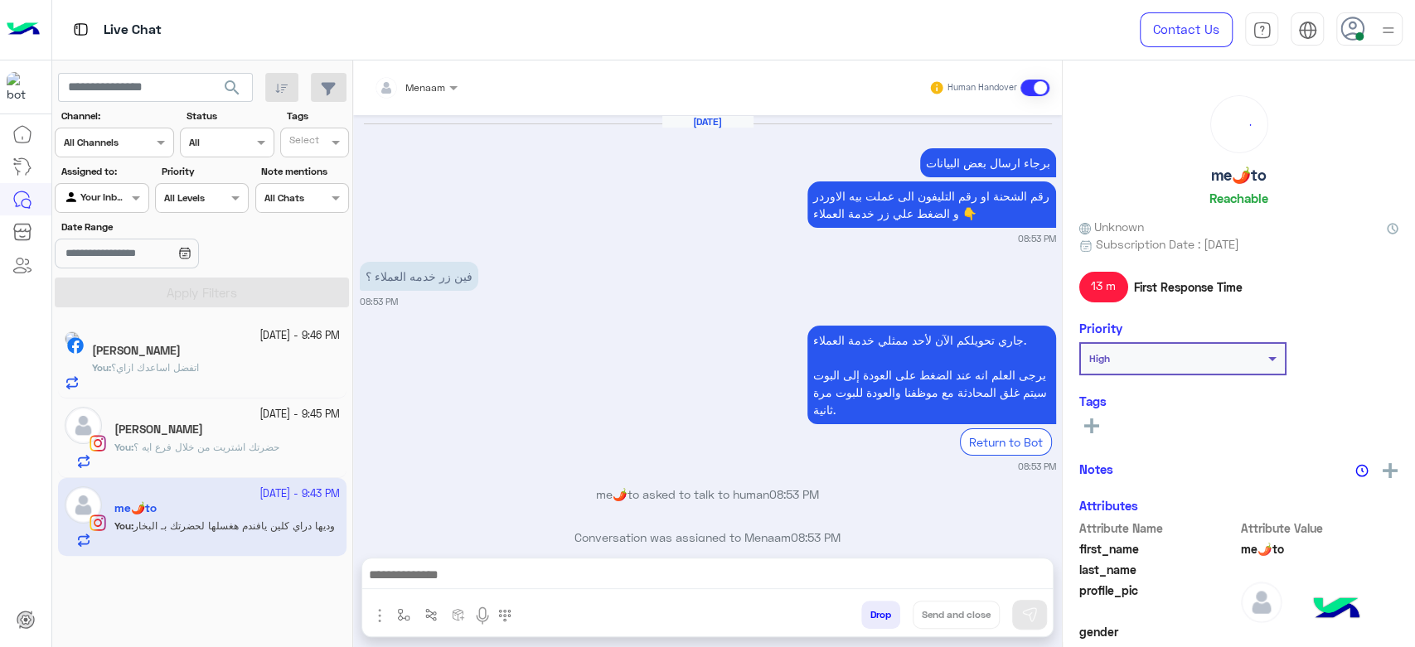
scroll to position [1329, 0]
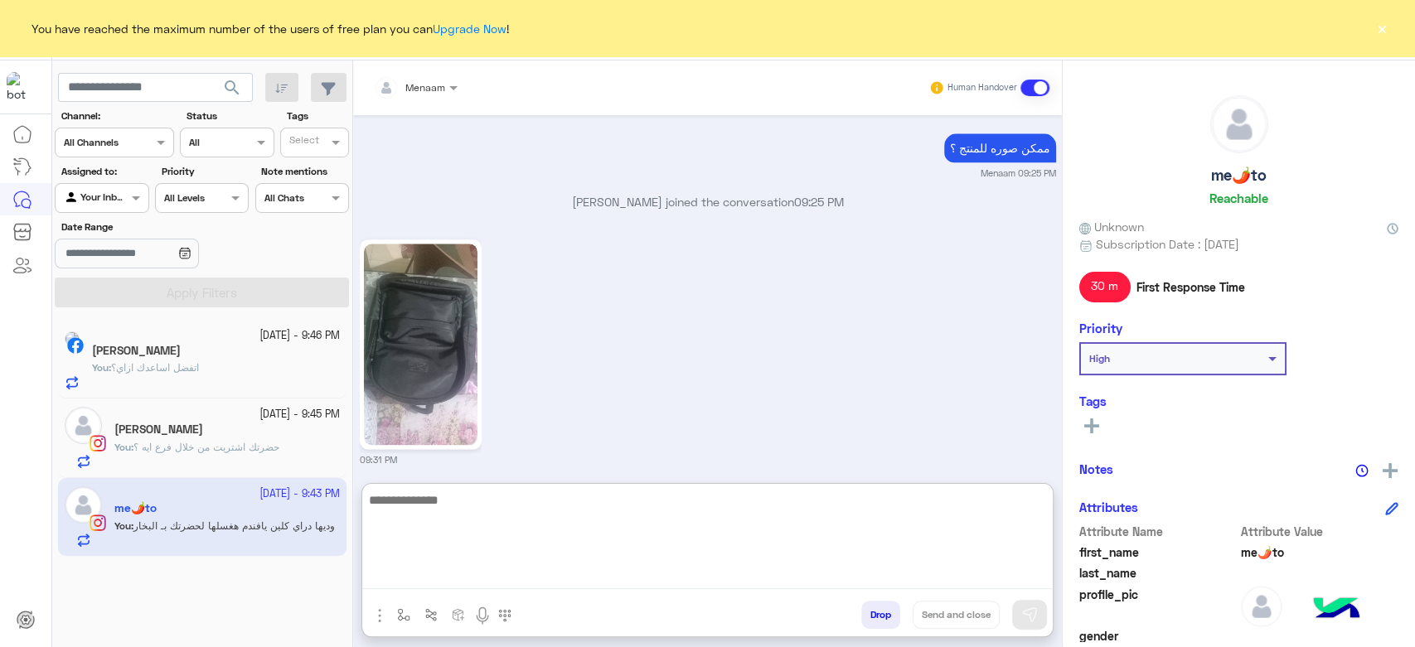
click at [508, 574] on textarea at bounding box center [707, 539] width 691 height 99
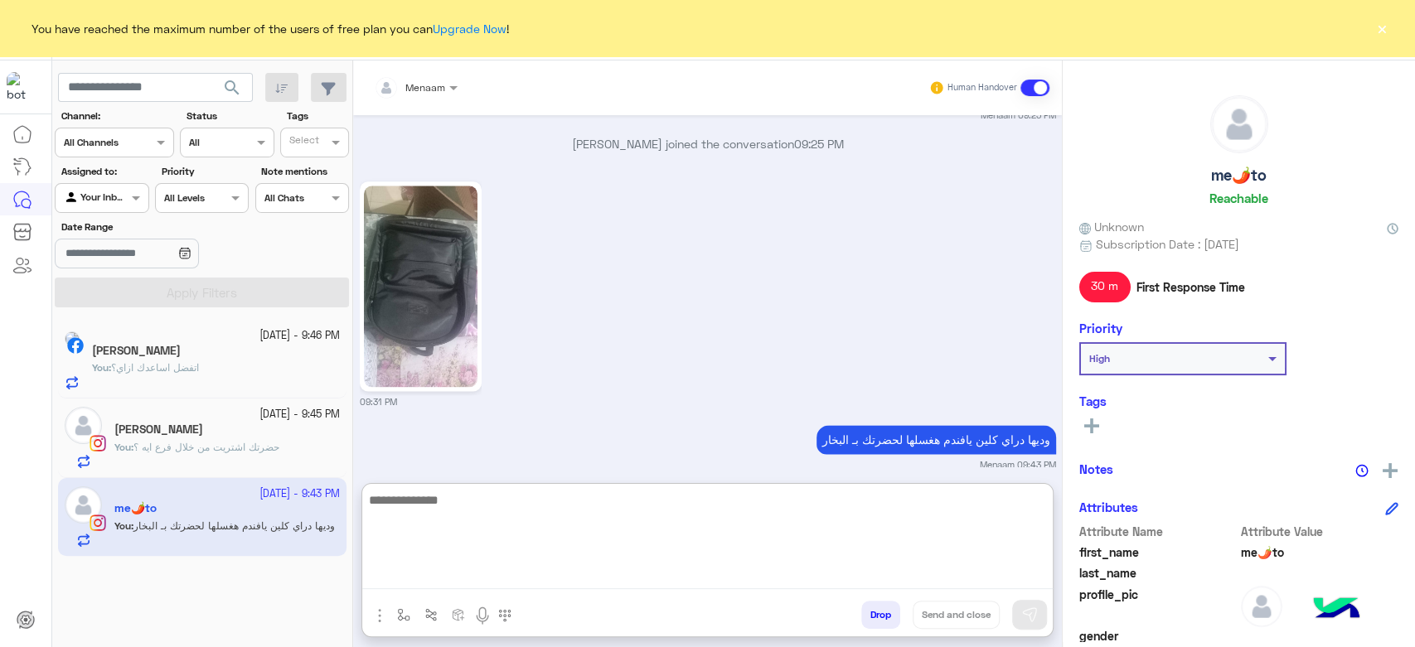
scroll to position [1403, 0]
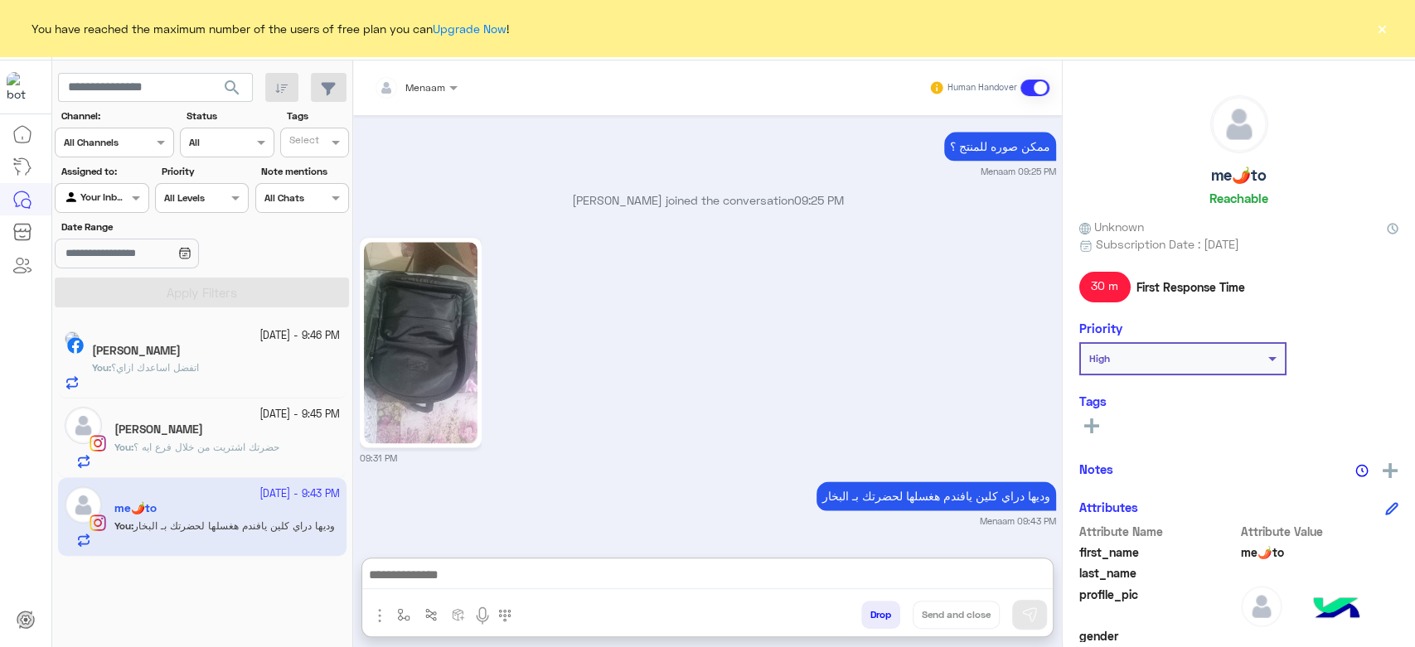
click at [216, 437] on div "[PERSON_NAME]" at bounding box center [226, 431] width 225 height 17
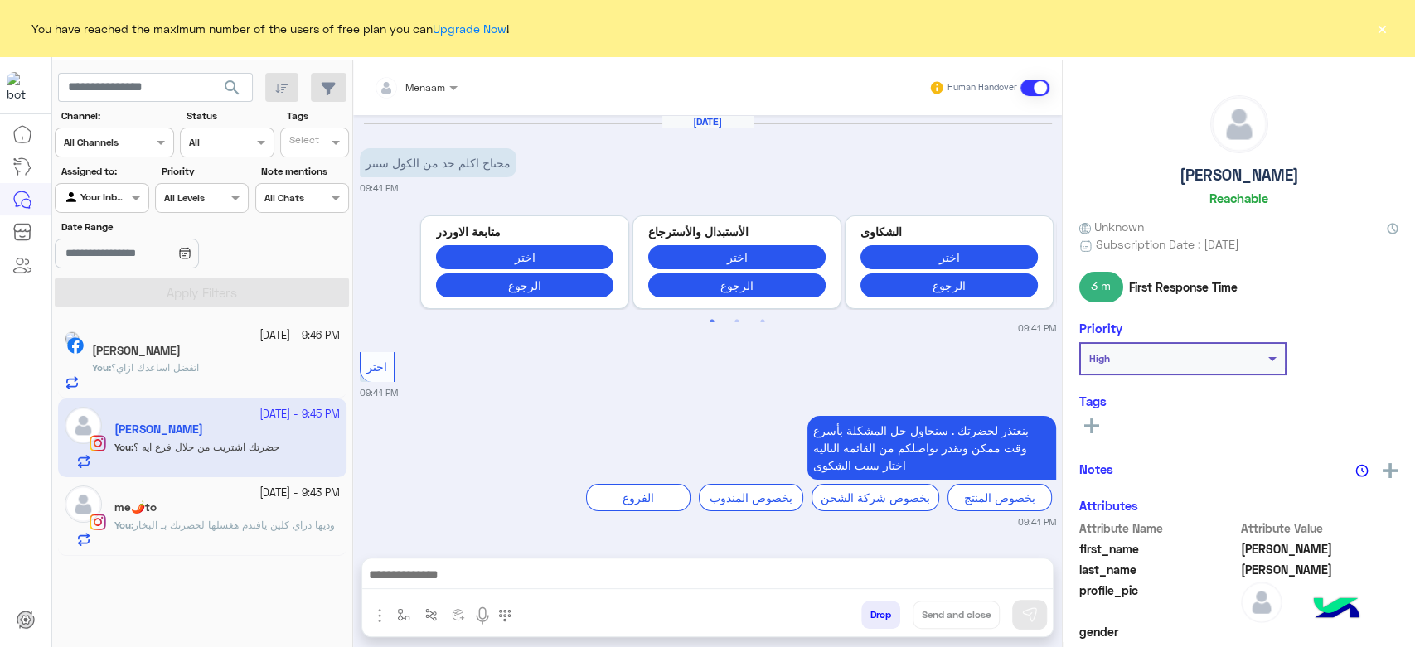
scroll to position [581, 0]
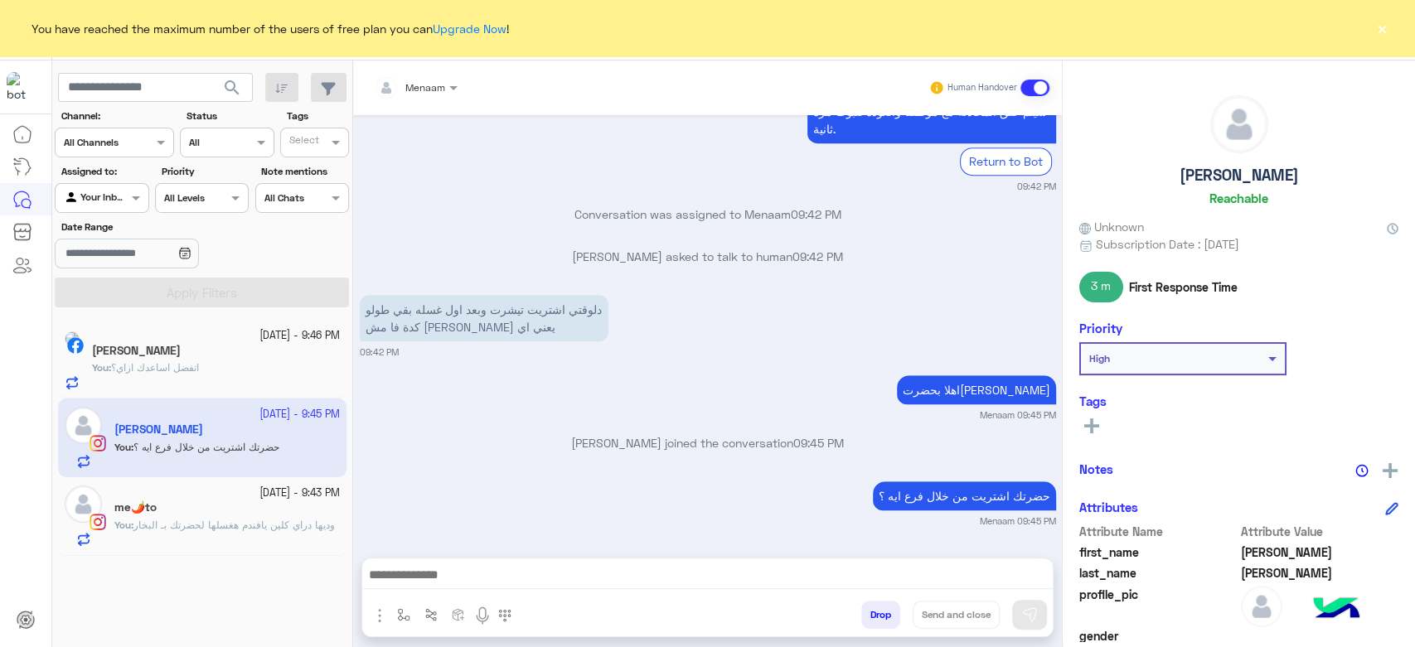
click at [1379, 31] on button "×" at bounding box center [1382, 28] width 17 height 17
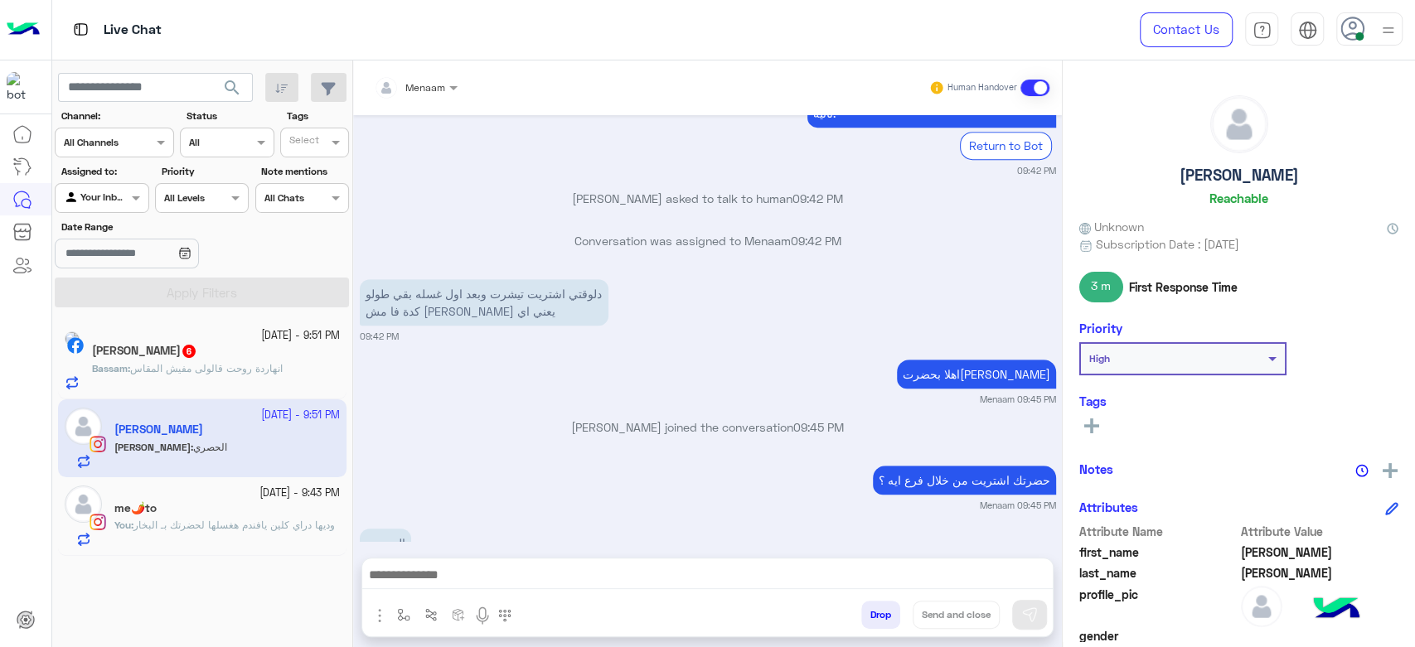
scroll to position [644, 0]
